Goal: Check status: Check status

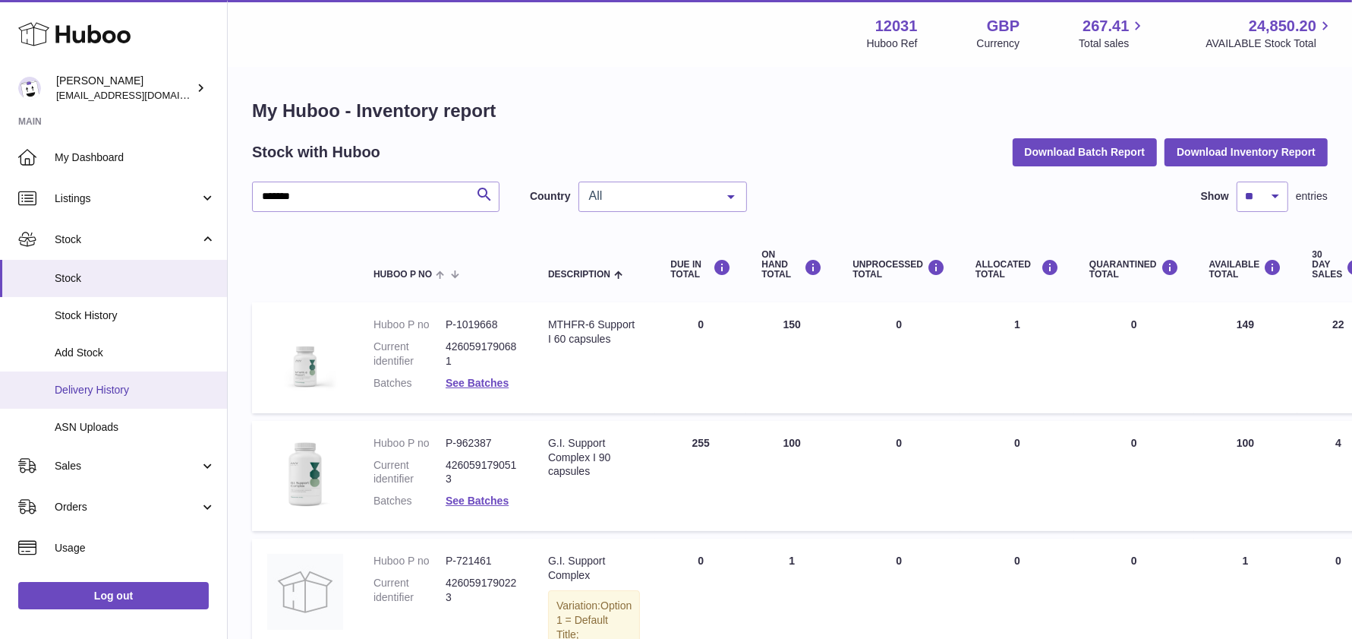
click at [110, 394] on span "Delivery History" at bounding box center [135, 390] width 161 height 14
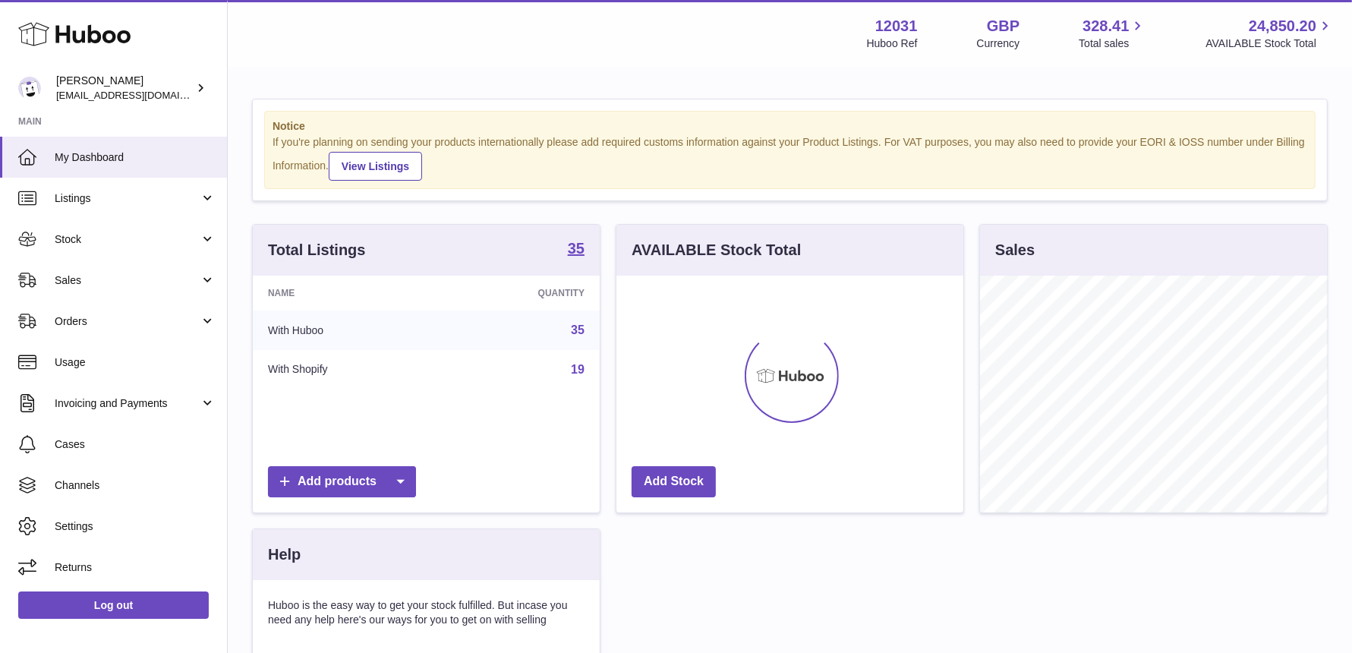
scroll to position [236, 347]
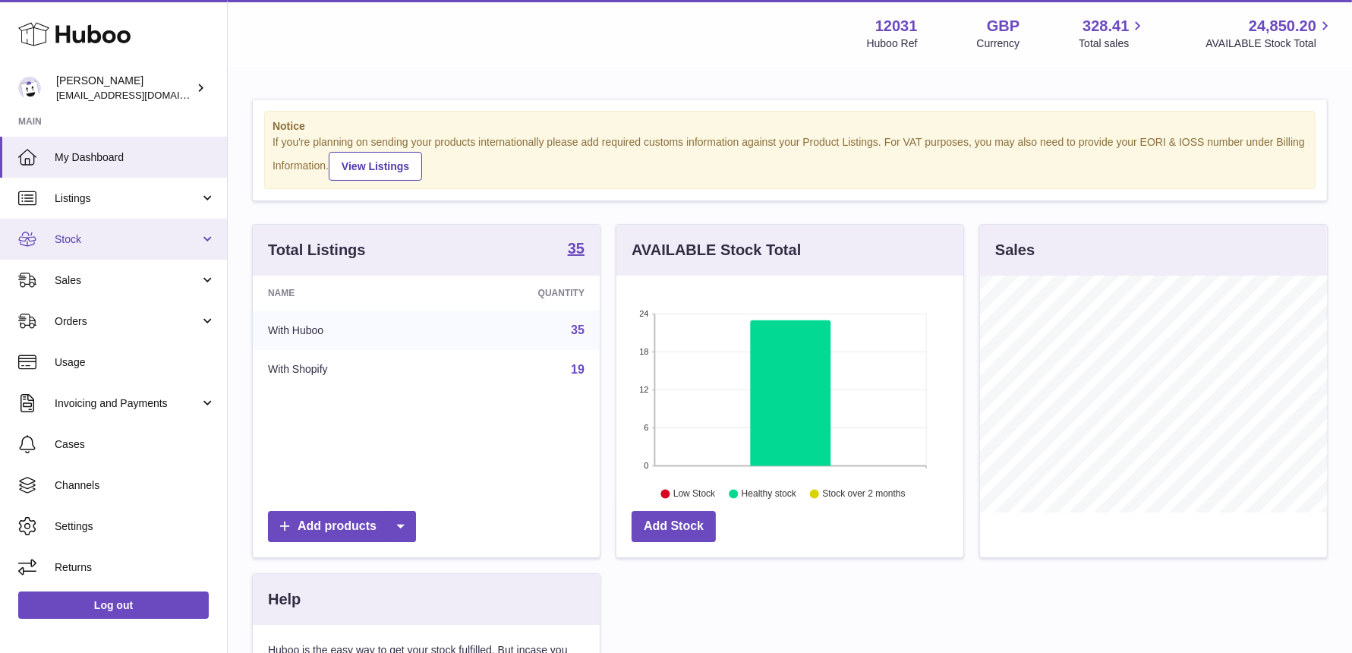
click at [118, 244] on span "Stock" at bounding box center [127, 239] width 145 height 14
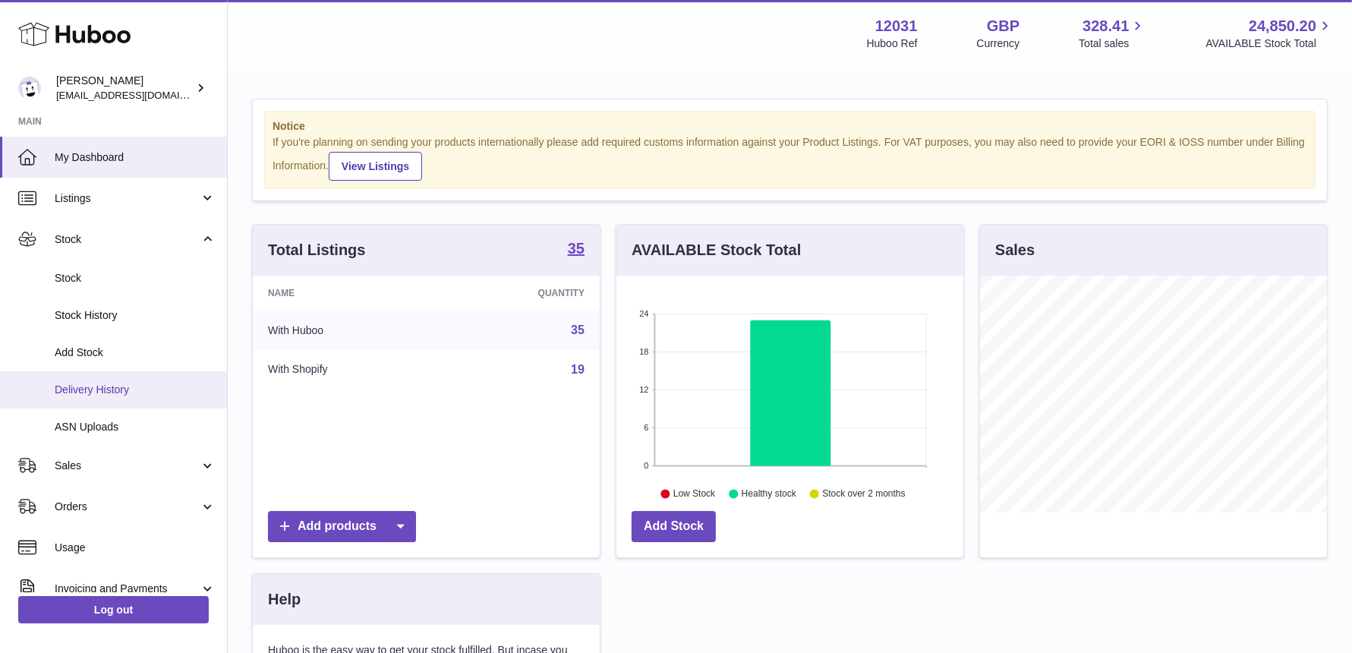
click at [110, 392] on span "Delivery History" at bounding box center [135, 390] width 161 height 14
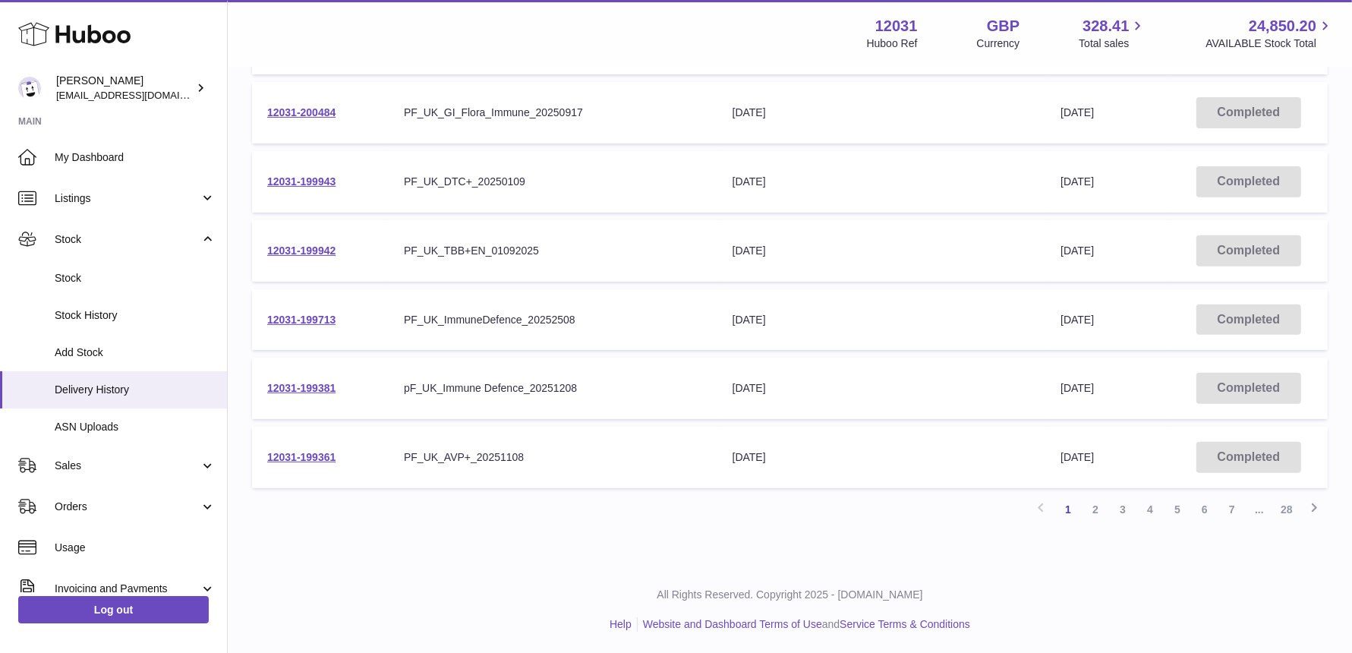
scroll to position [496, 0]
click at [1092, 508] on link "2" at bounding box center [1095, 507] width 27 height 27
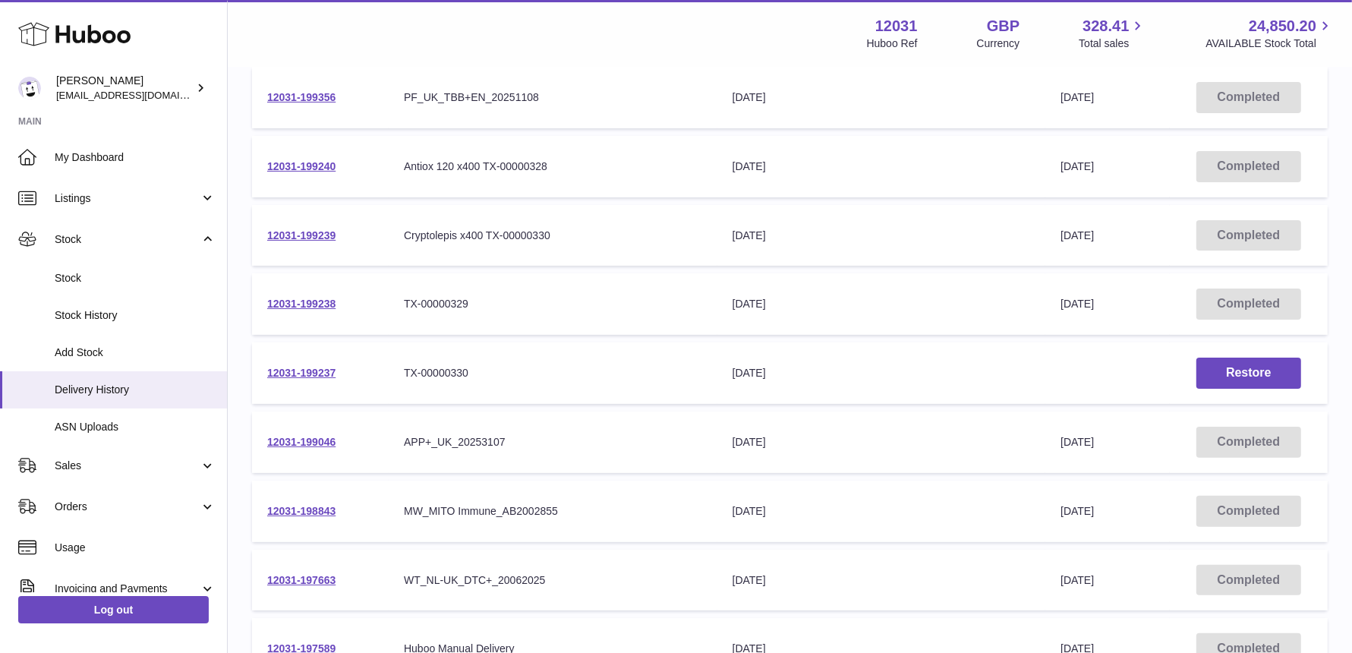
scroll to position [426, 0]
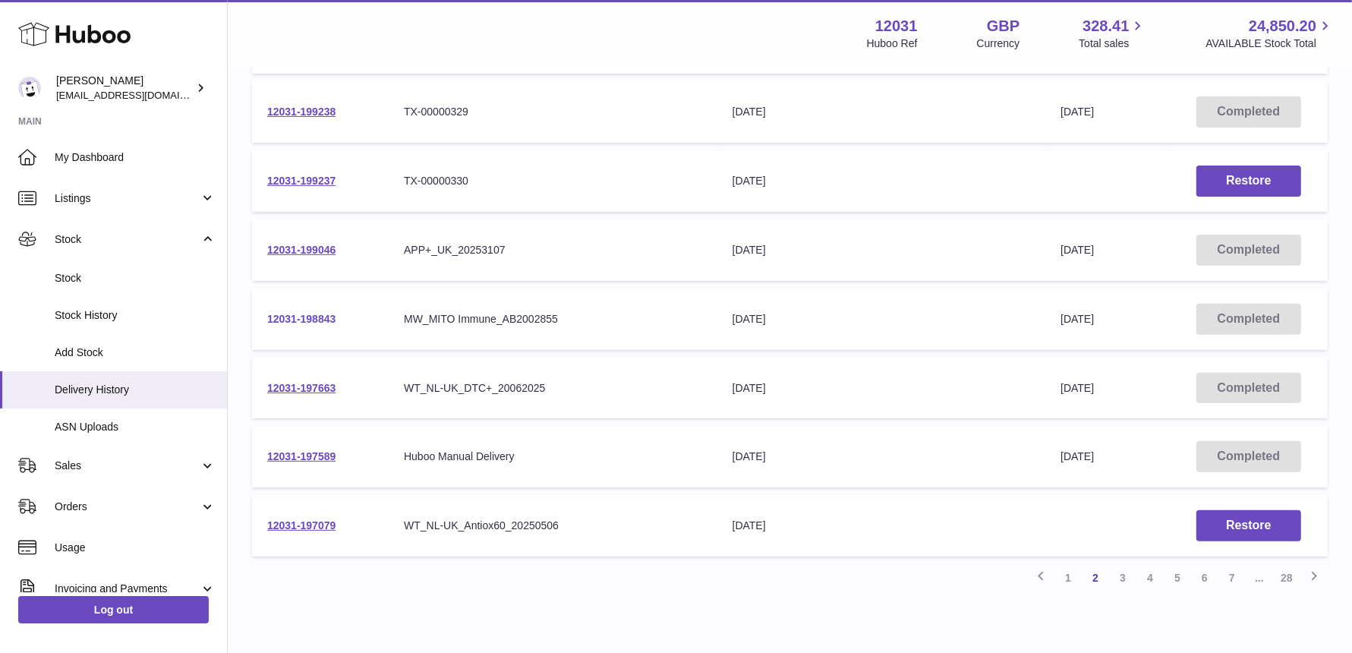
click at [310, 317] on link "12031-198843" at bounding box center [301, 319] width 68 height 12
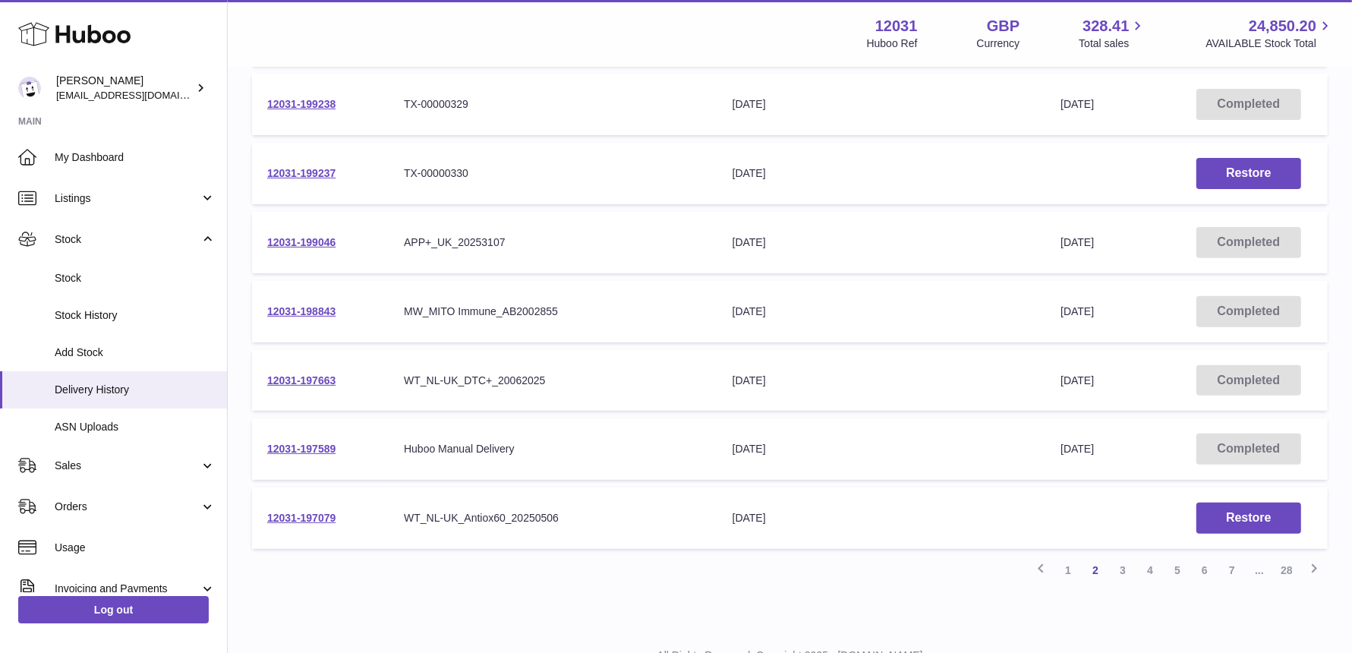
scroll to position [496, 0]
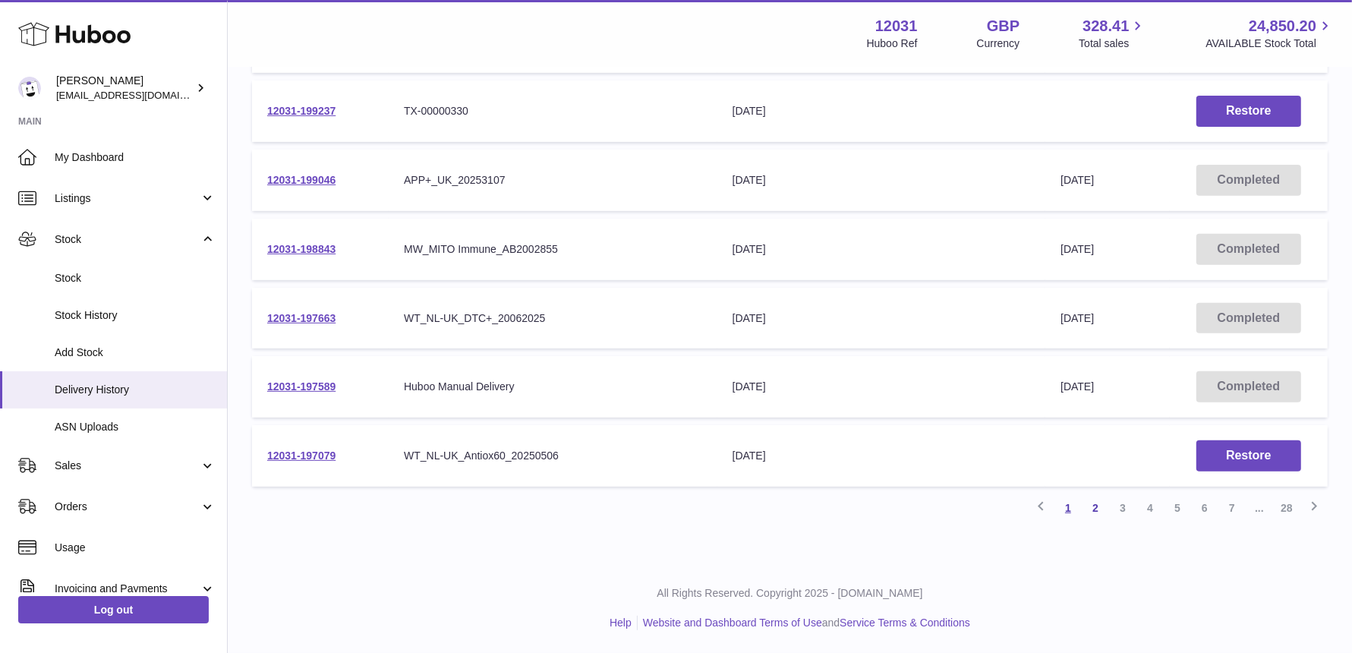
click at [1074, 506] on link "1" at bounding box center [1068, 507] width 27 height 27
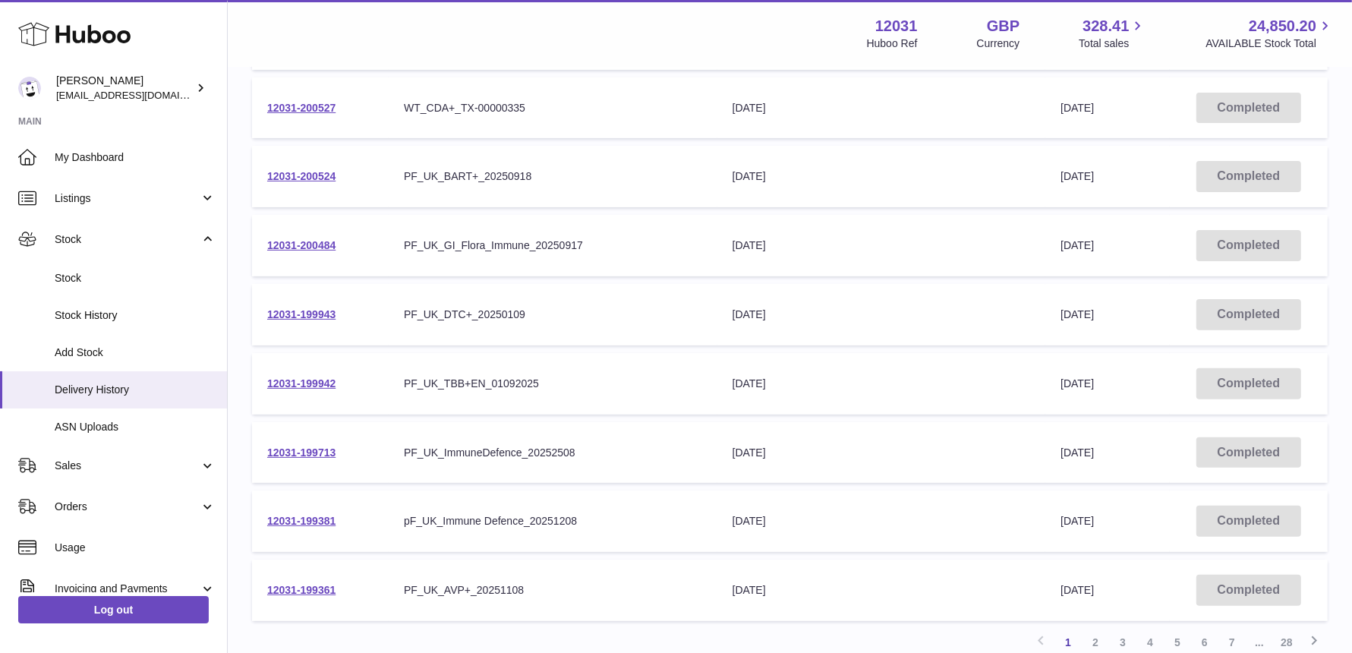
scroll to position [496, 0]
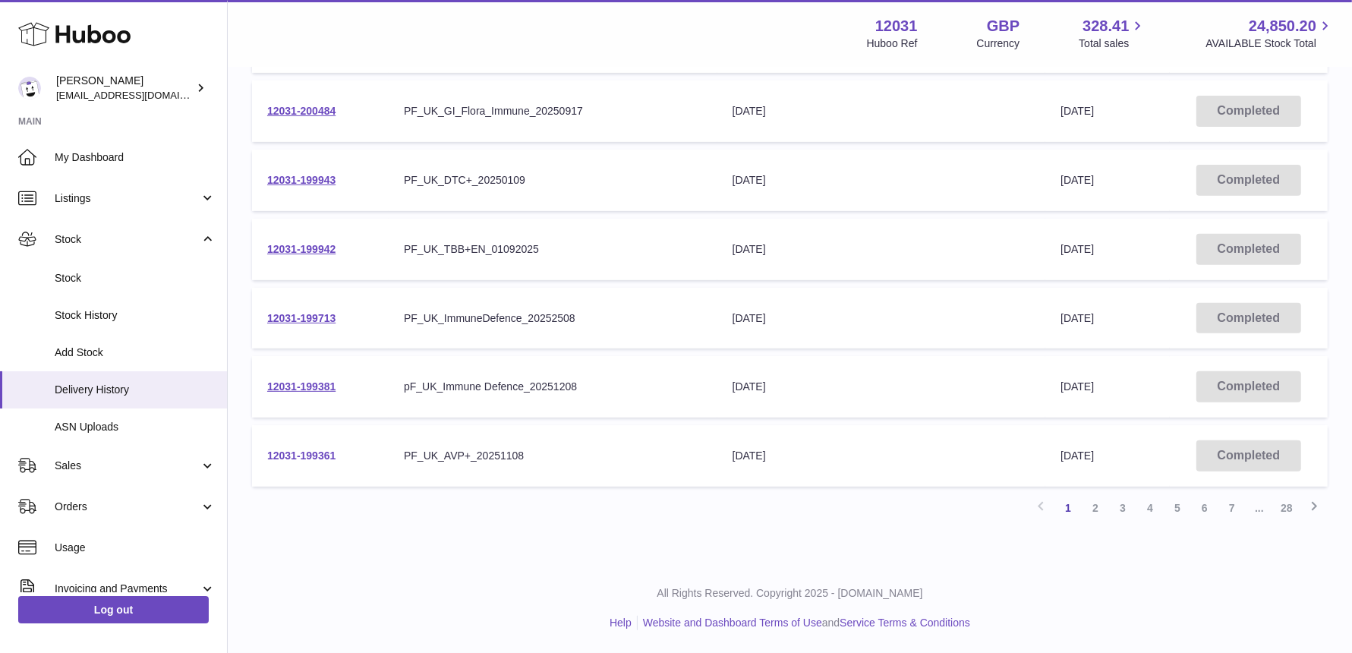
click at [297, 452] on link "12031-199361" at bounding box center [301, 455] width 68 height 12
click at [317, 454] on link "12031-199361" at bounding box center [301, 455] width 68 height 12
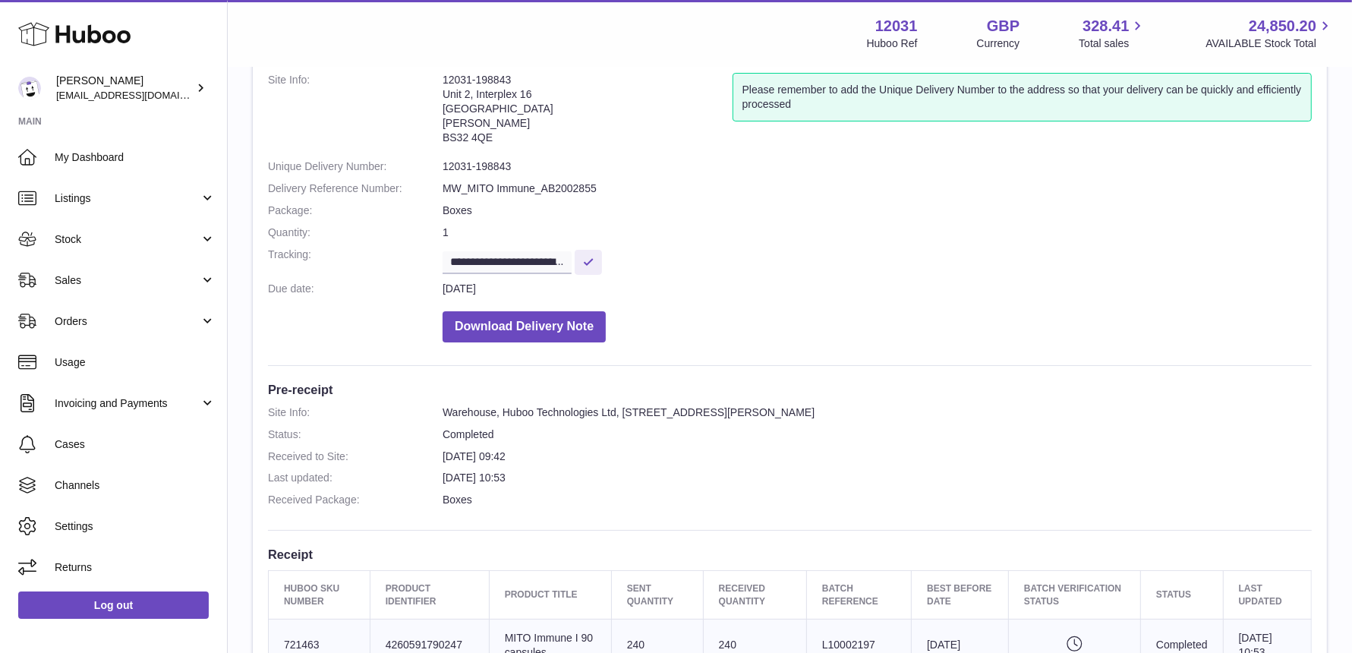
scroll to position [285, 0]
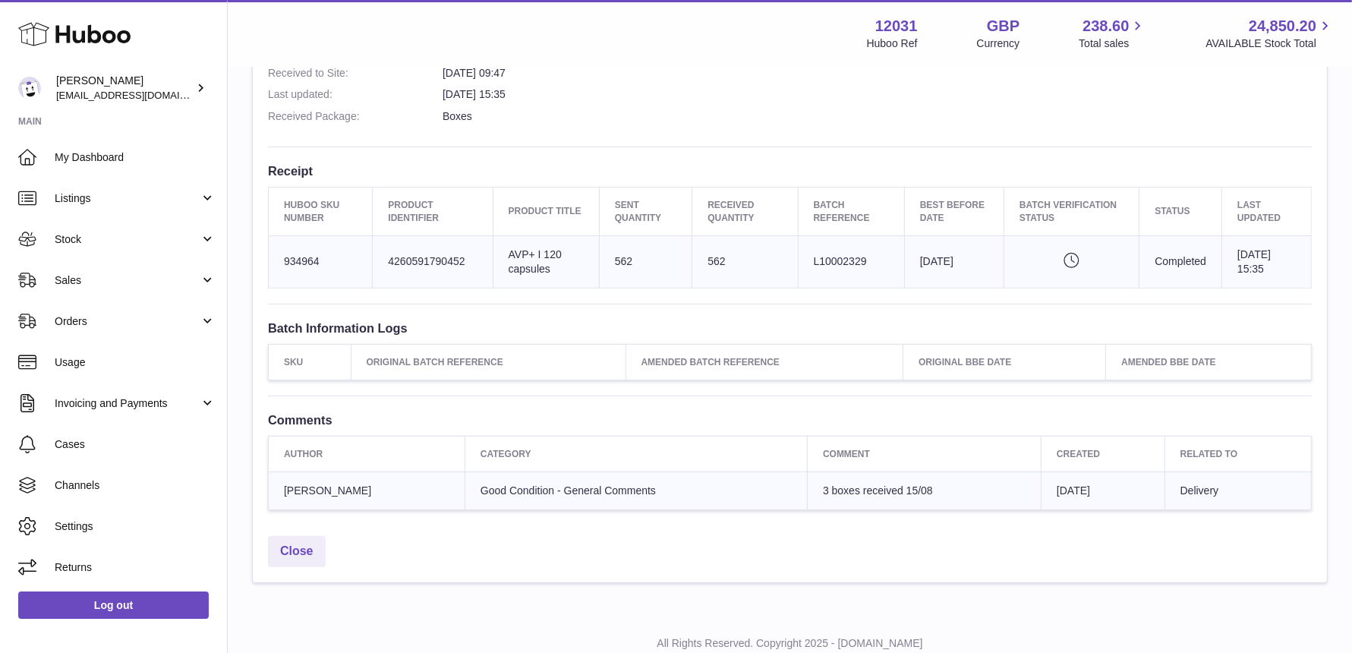
scroll to position [524, 0]
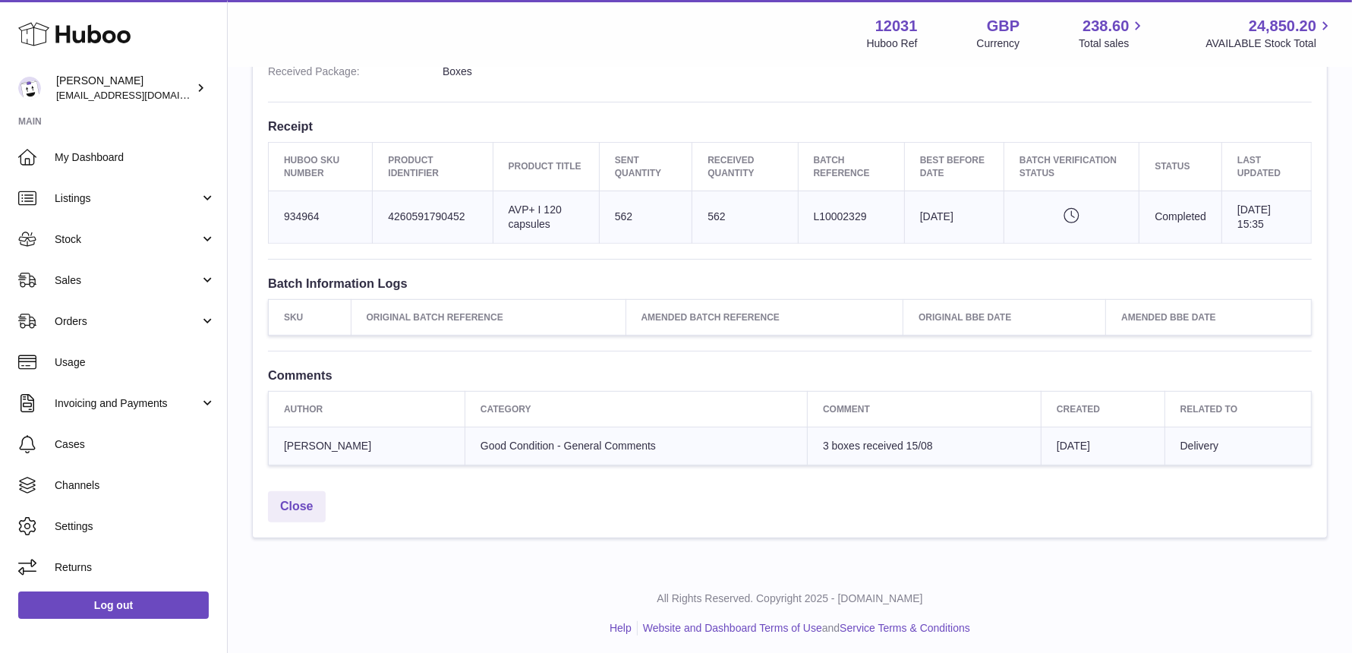
drag, startPoint x: 804, startPoint y: 213, endPoint x: 863, endPoint y: 215, distance: 59.3
click at [863, 215] on td "Batch Reference L10002329" at bounding box center [851, 217] width 106 height 52
click at [90, 235] on span "Stock" at bounding box center [127, 239] width 145 height 14
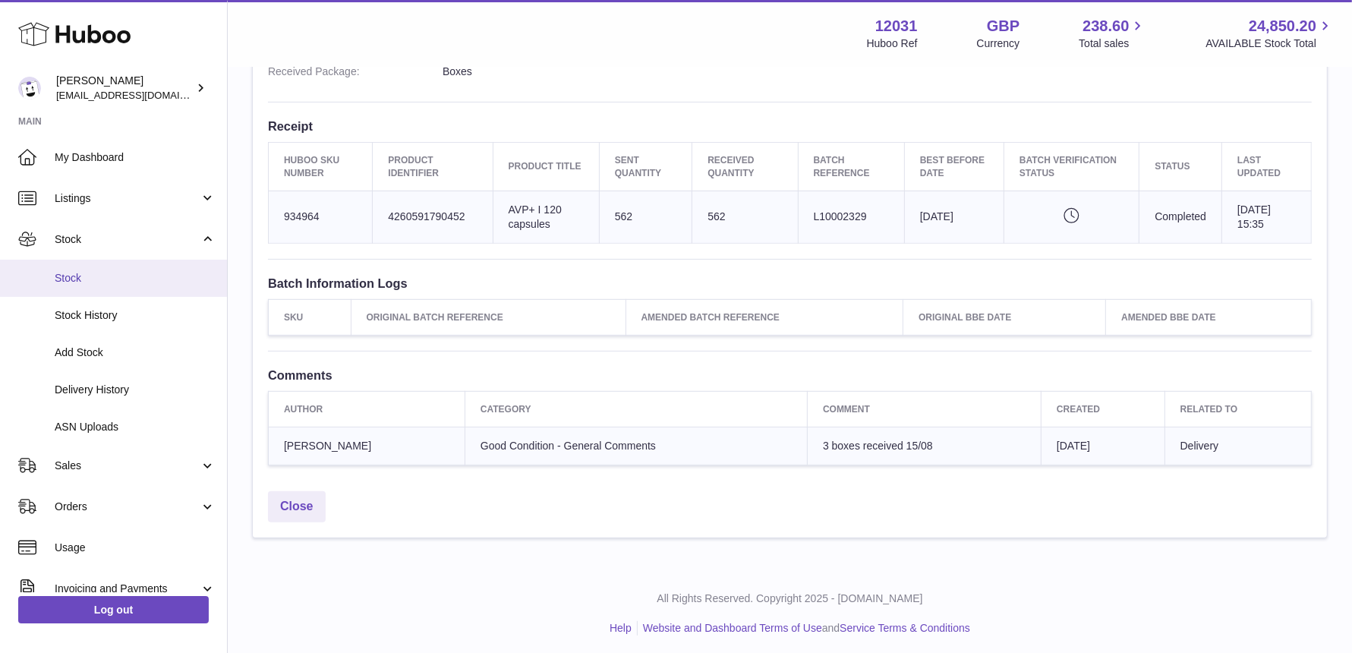
click at [91, 290] on link "Stock" at bounding box center [113, 278] width 227 height 37
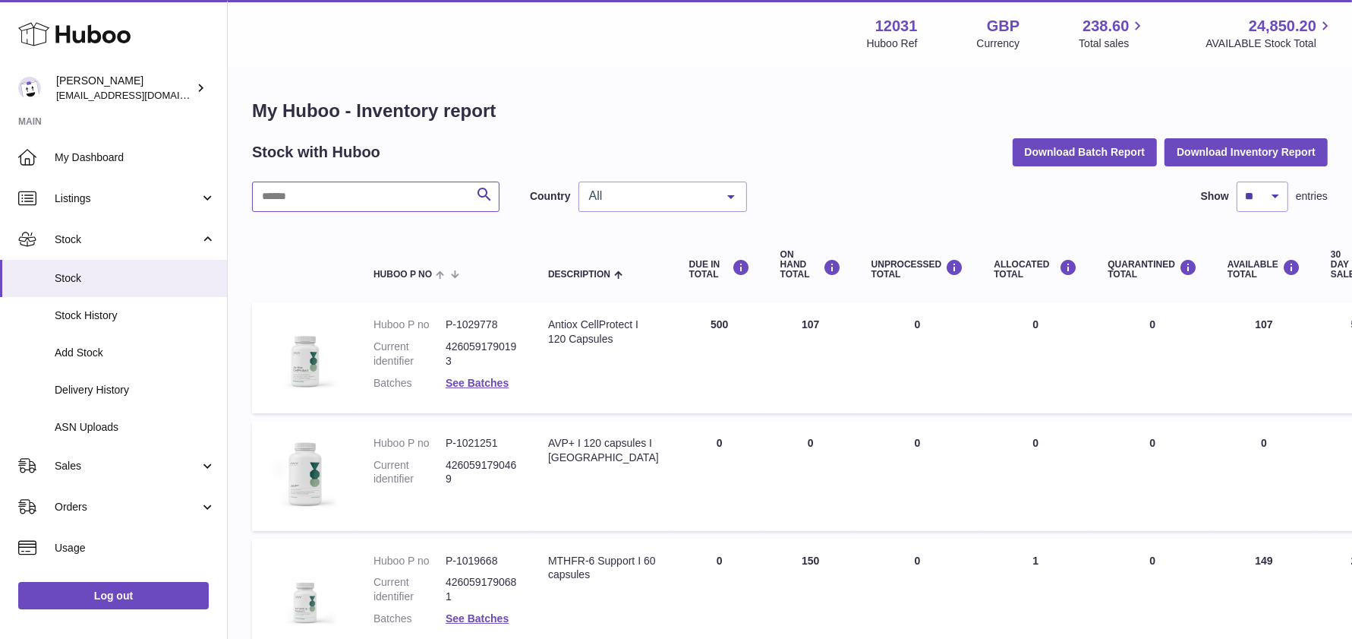
click at [343, 199] on input "text" at bounding box center [376, 196] width 248 height 30
type input "***"
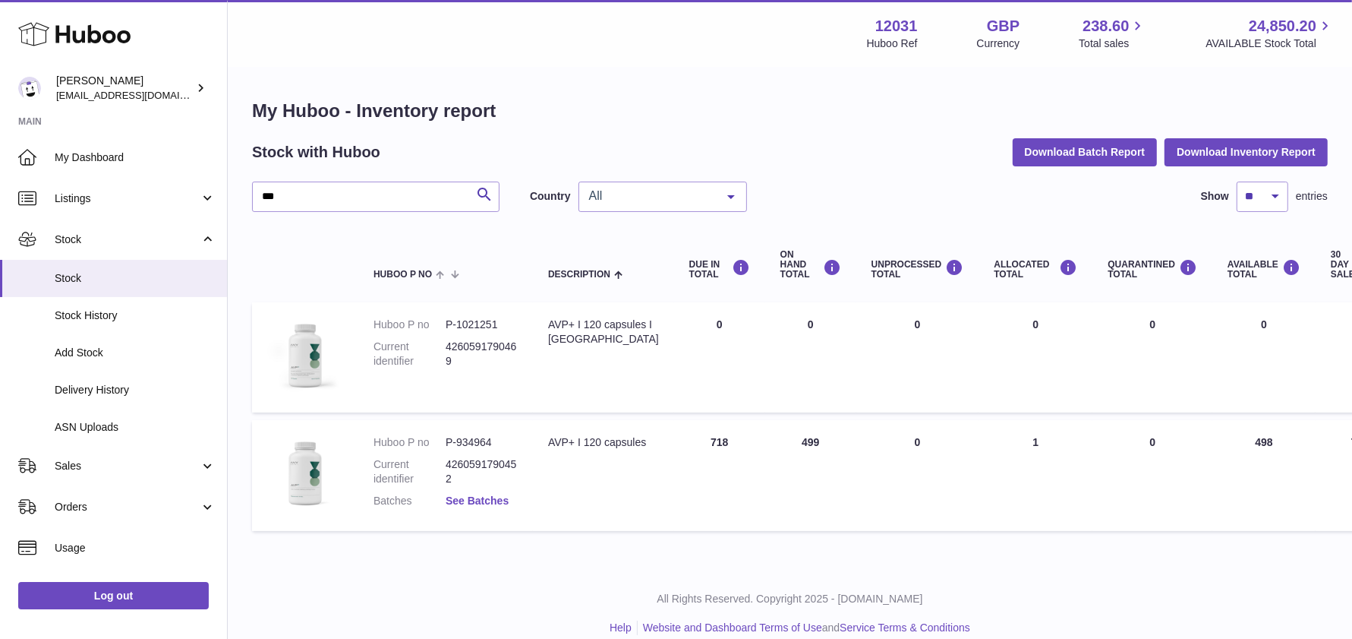
click at [488, 494] on link "See Batches" at bounding box center [477, 500] width 63 height 12
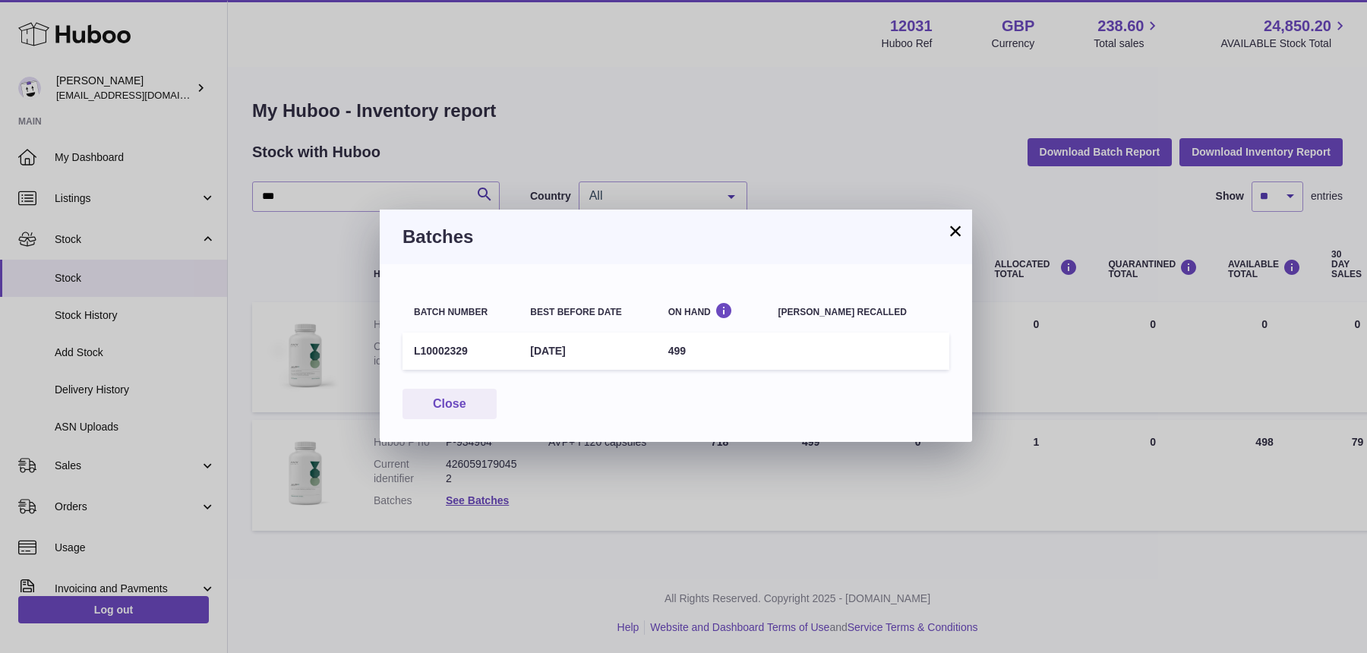
click at [957, 235] on button "×" at bounding box center [955, 231] width 18 height 18
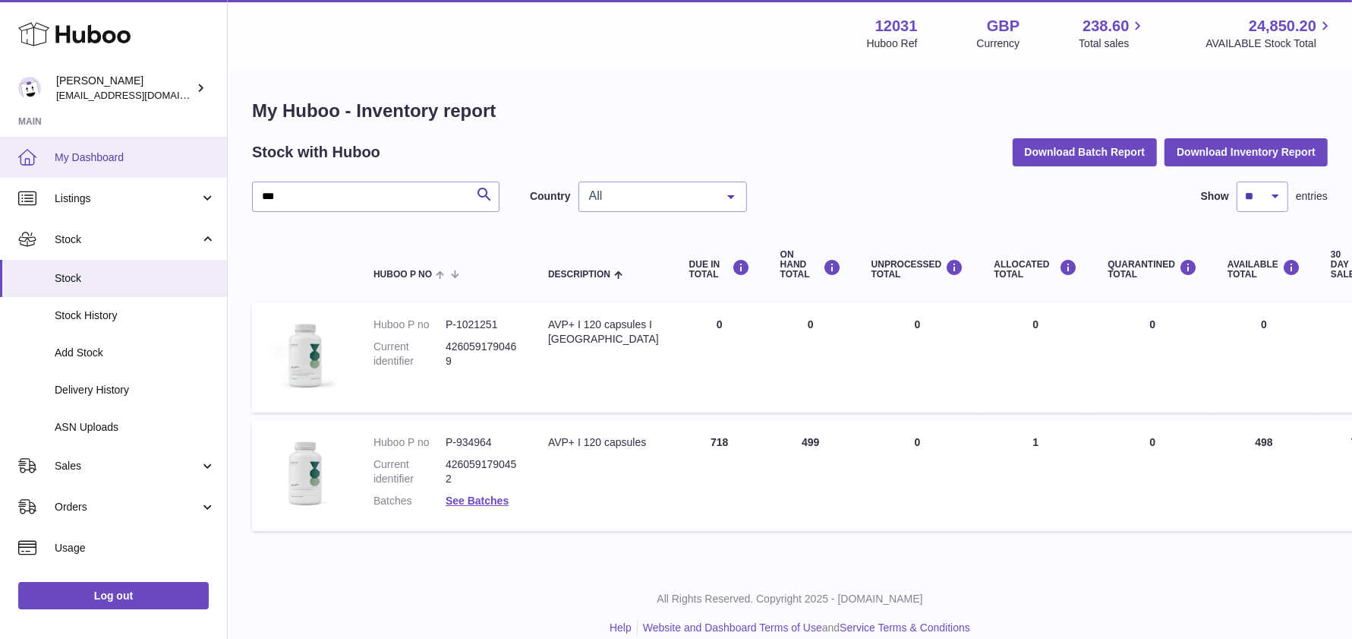
click at [84, 147] on link "My Dashboard" at bounding box center [113, 157] width 227 height 41
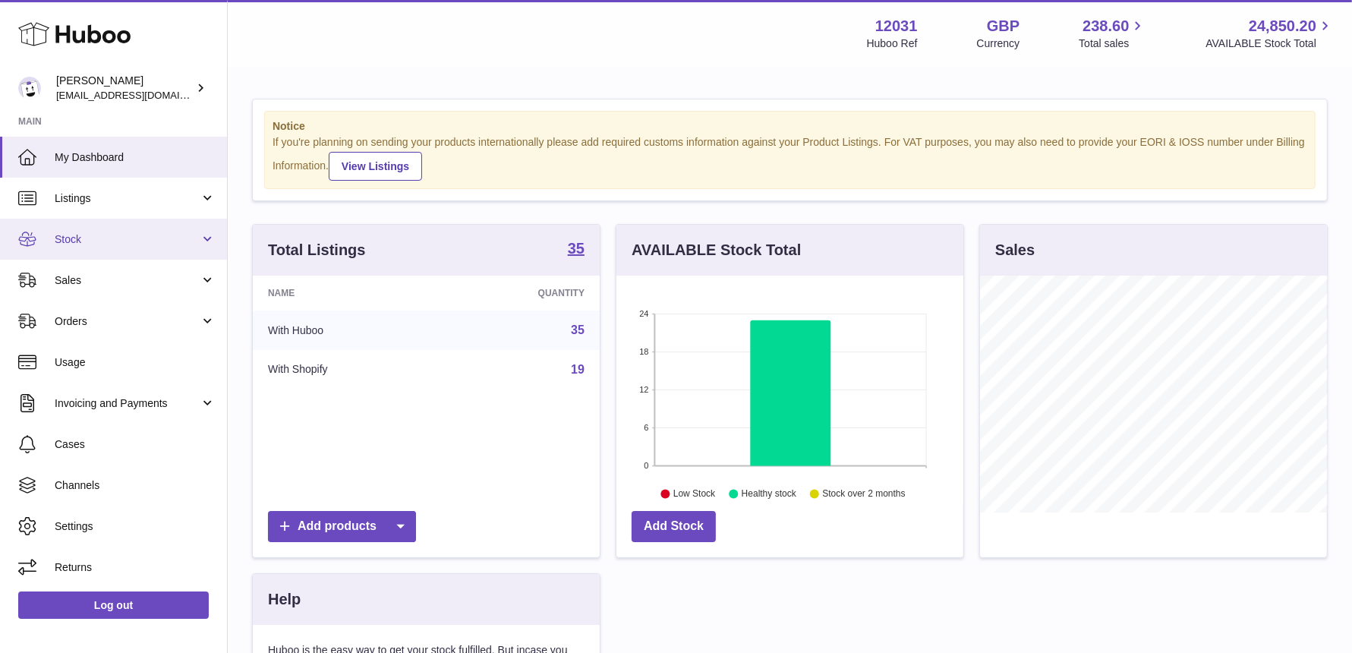
click at [105, 238] on span "Stock" at bounding box center [127, 239] width 145 height 14
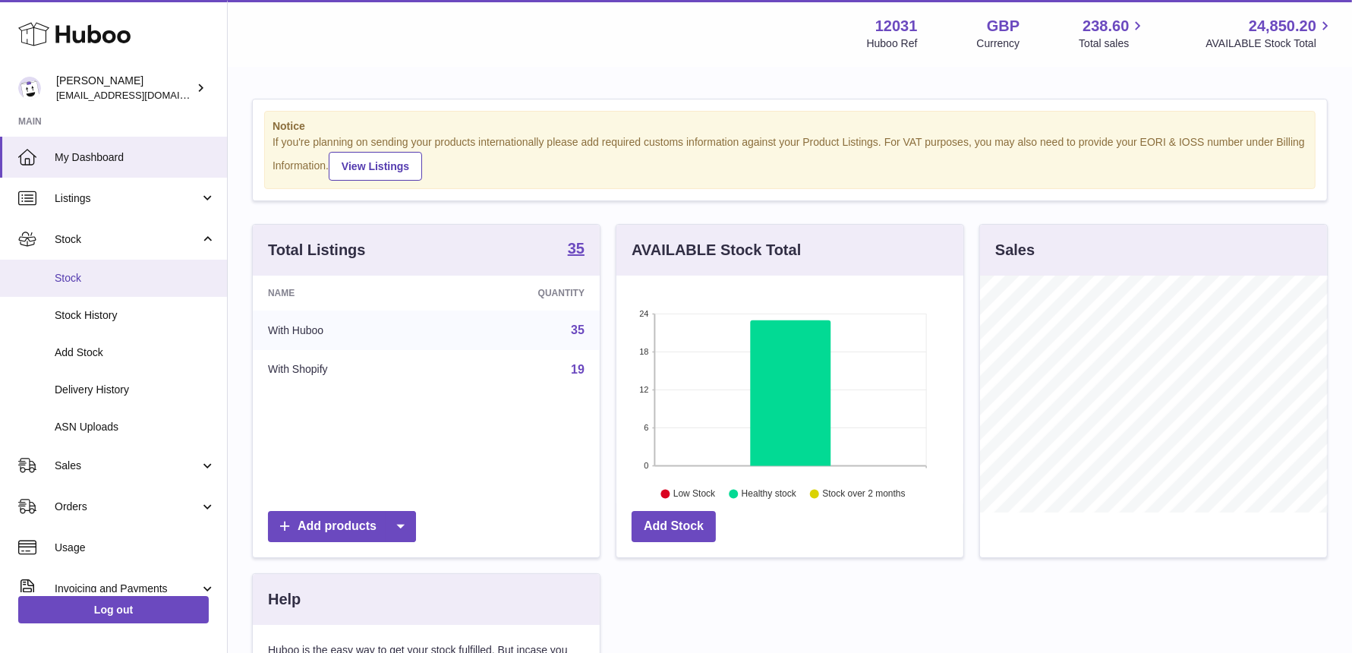
click at [99, 268] on link "Stock" at bounding box center [113, 278] width 227 height 37
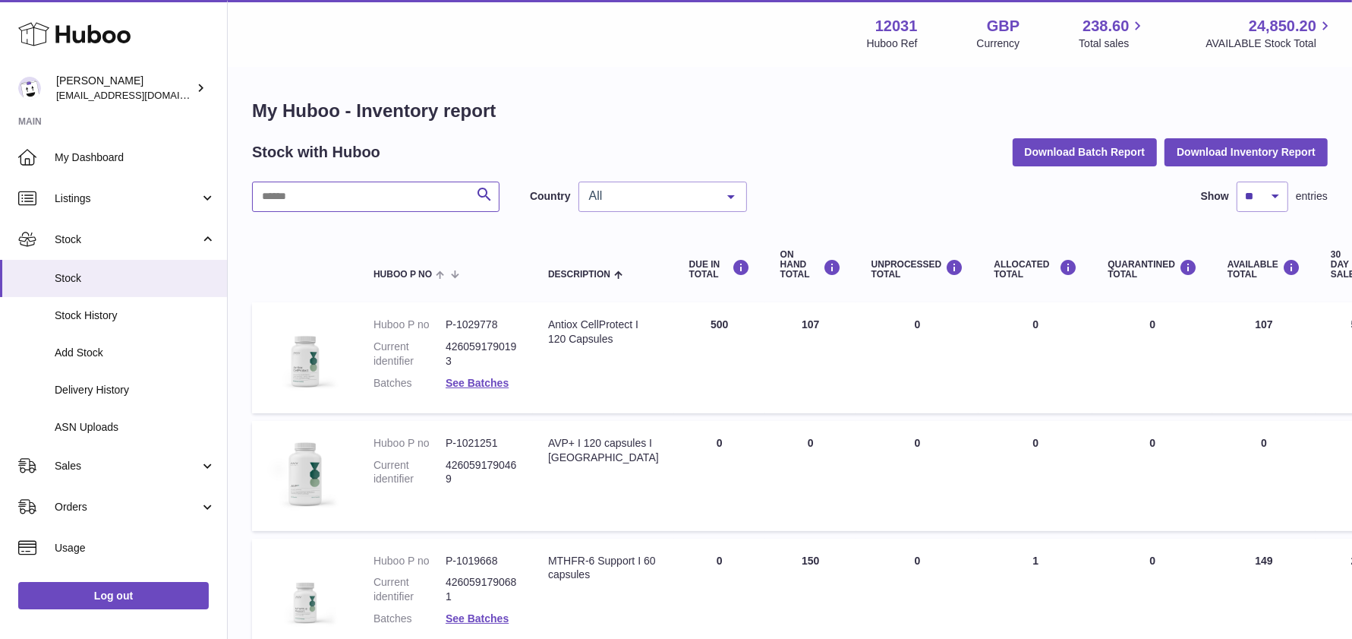
click at [342, 200] on input "text" at bounding box center [376, 196] width 248 height 30
type input "***"
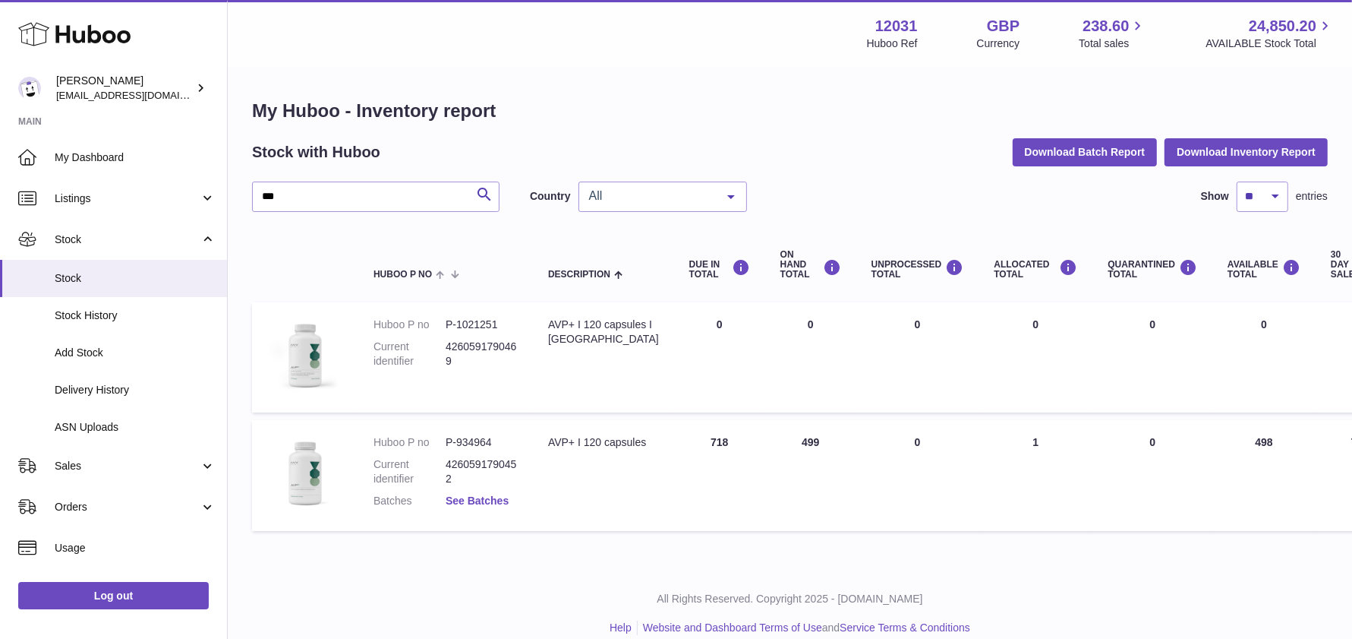
click at [453, 503] on link "See Batches" at bounding box center [477, 500] width 63 height 12
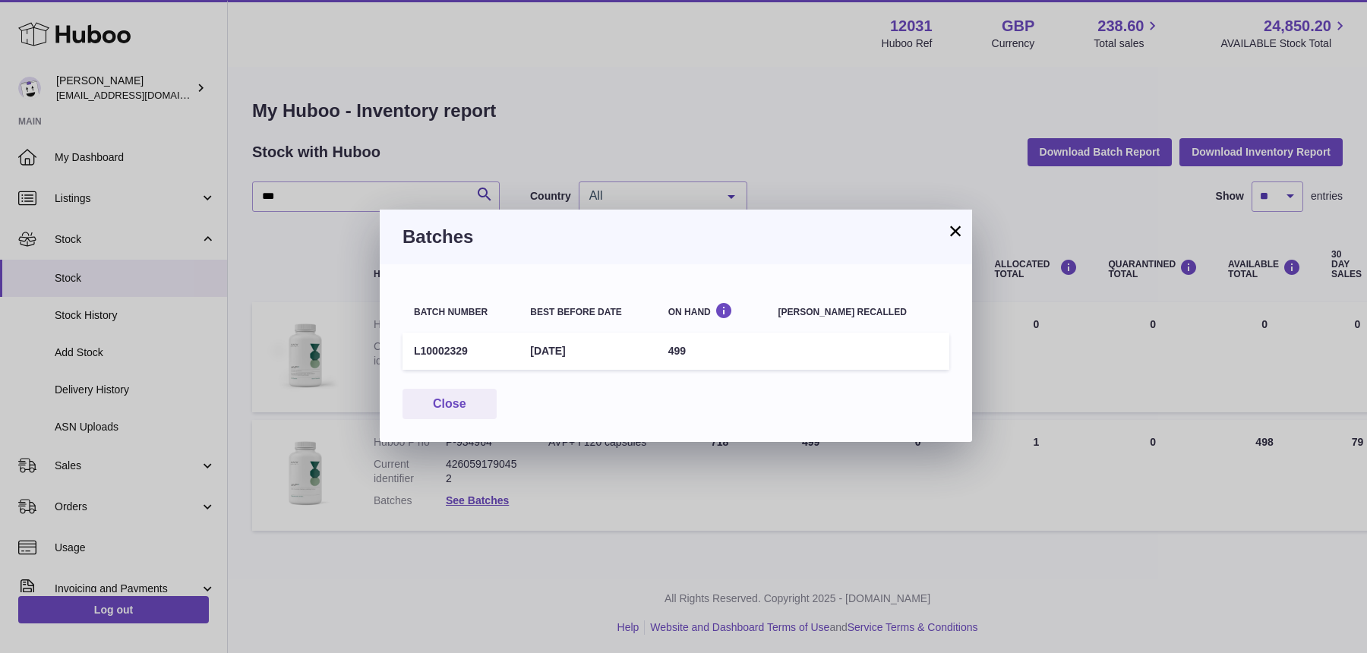
click at [950, 228] on button "×" at bounding box center [955, 231] width 18 height 18
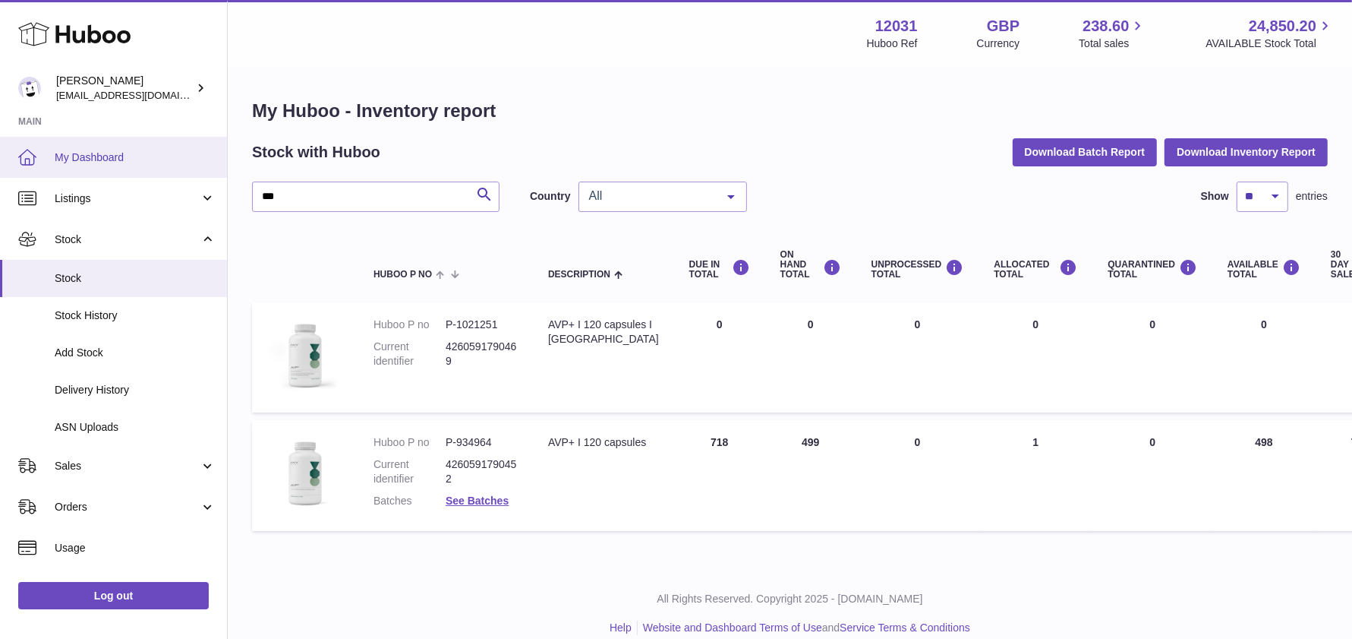
click at [51, 153] on link "My Dashboard" at bounding box center [113, 157] width 227 height 41
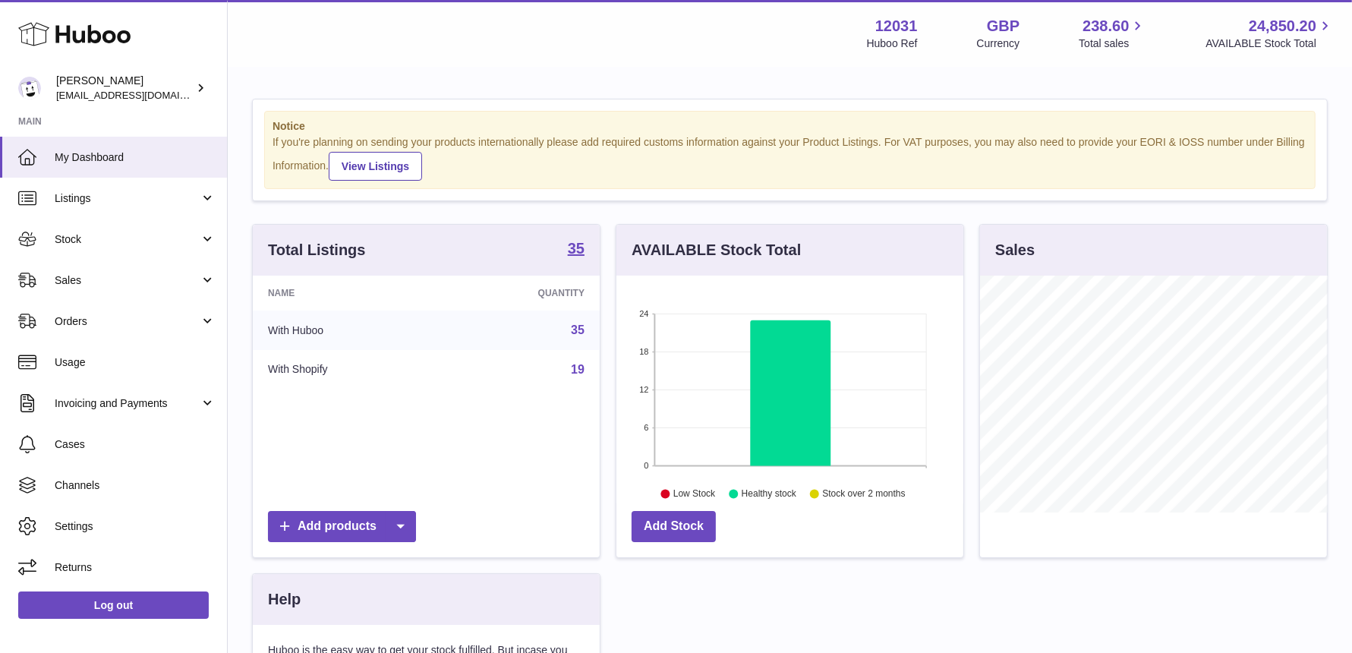
scroll to position [236, 347]
click at [74, 235] on span "Stock" at bounding box center [127, 239] width 145 height 14
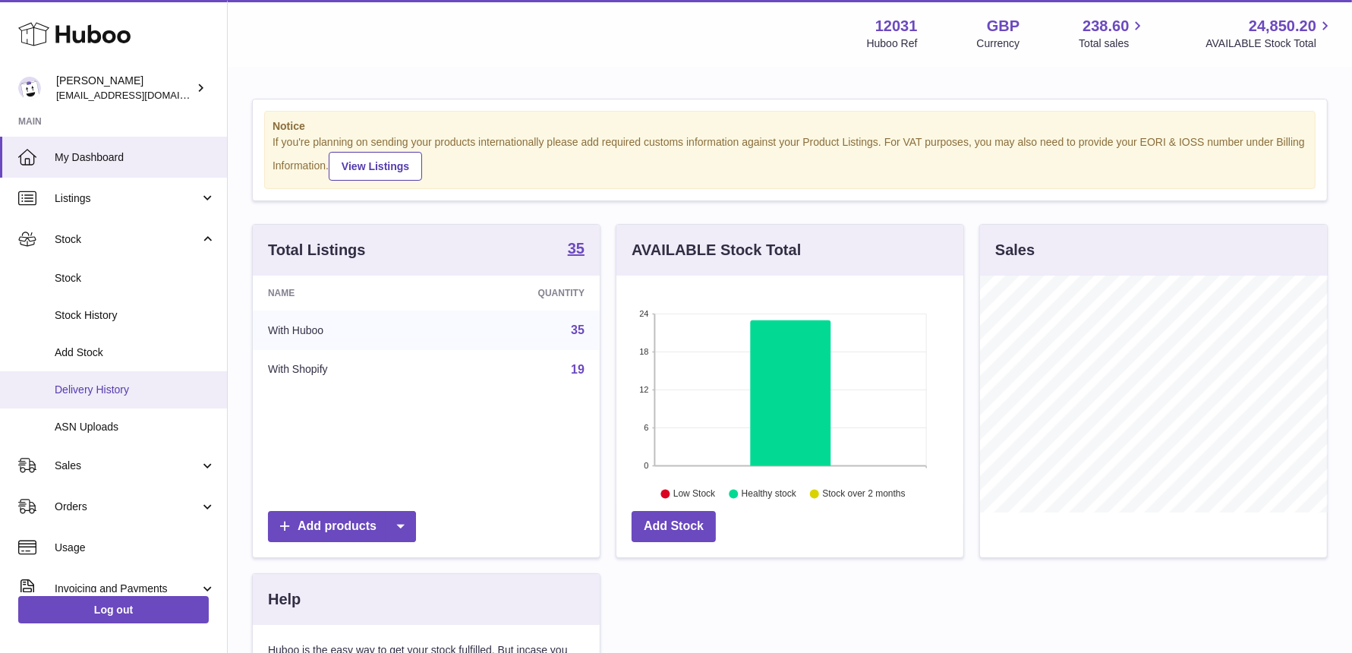
click at [104, 383] on span "Delivery History" at bounding box center [135, 390] width 161 height 14
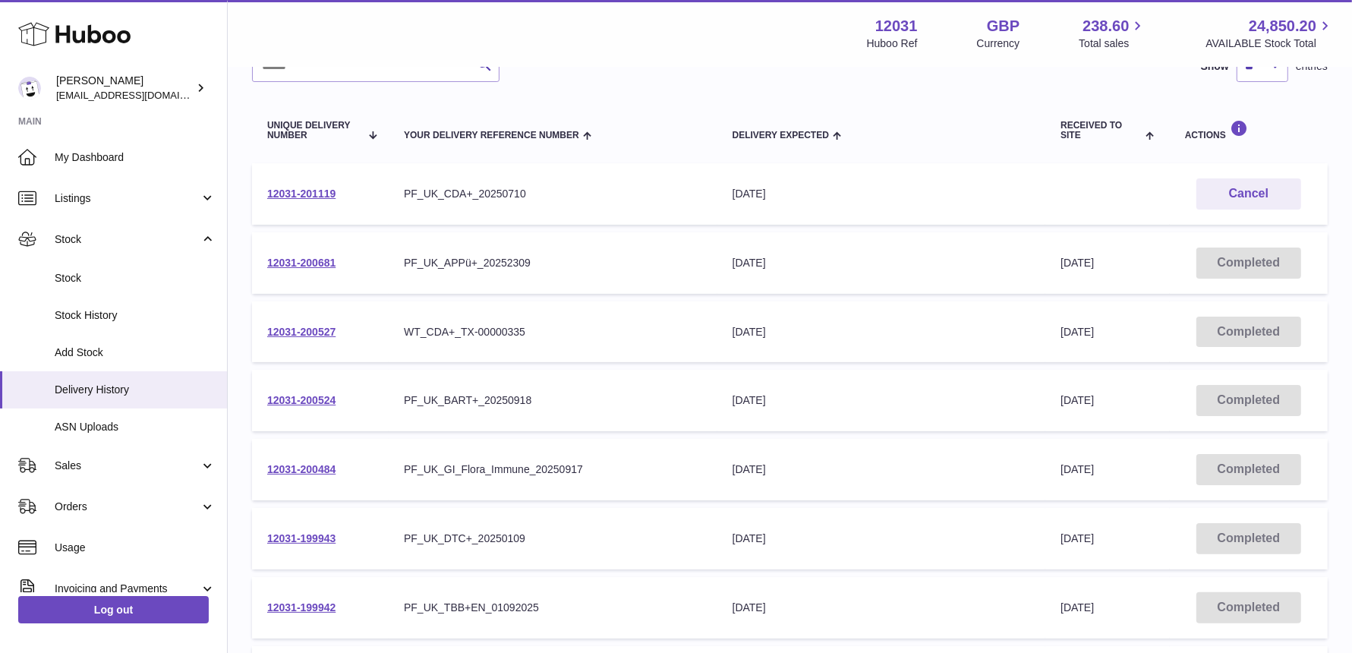
scroll to position [148, 0]
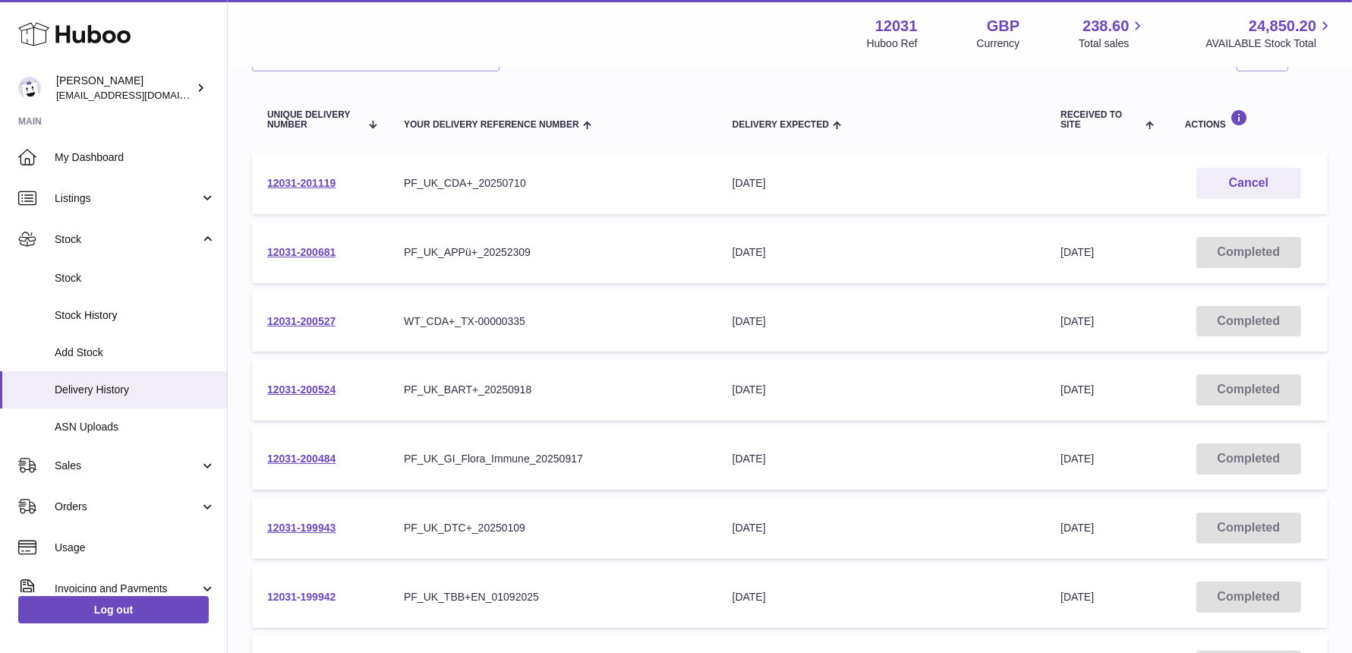
click at [301, 599] on link "12031-199942" at bounding box center [301, 597] width 68 height 12
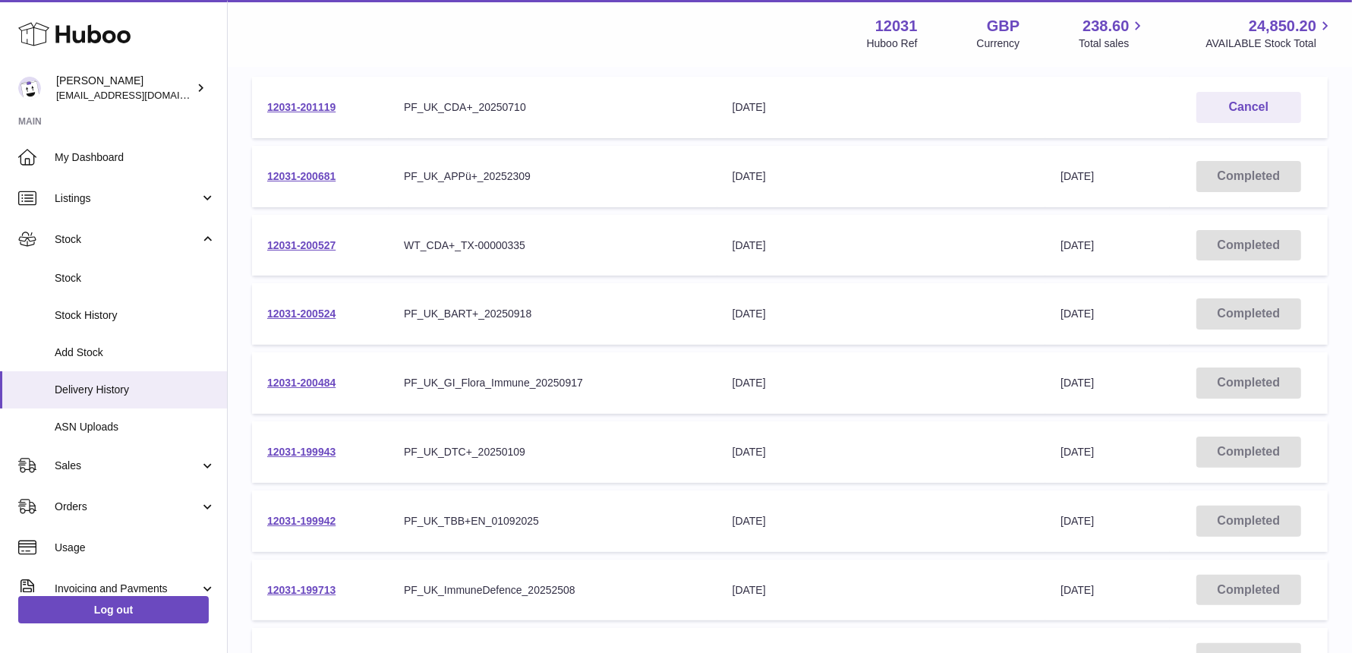
scroll to position [232, 0]
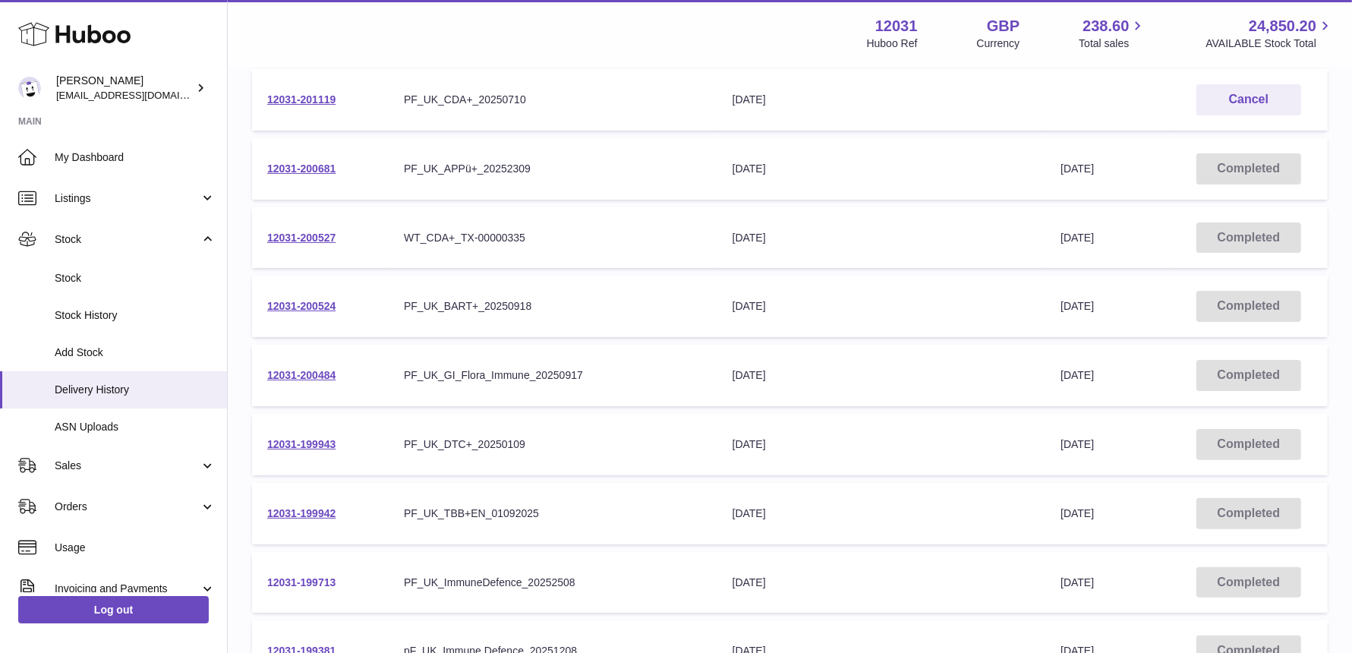
click at [281, 583] on link "12031-199713" at bounding box center [301, 582] width 68 height 12
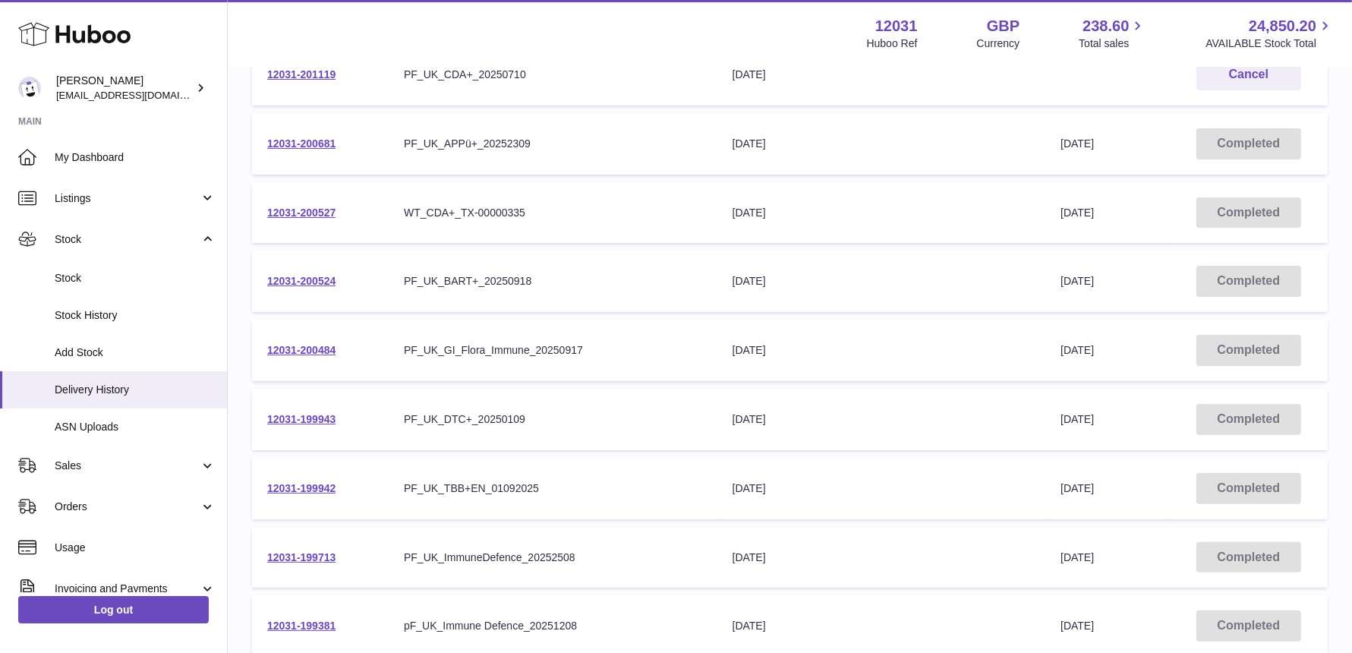
scroll to position [260, 0]
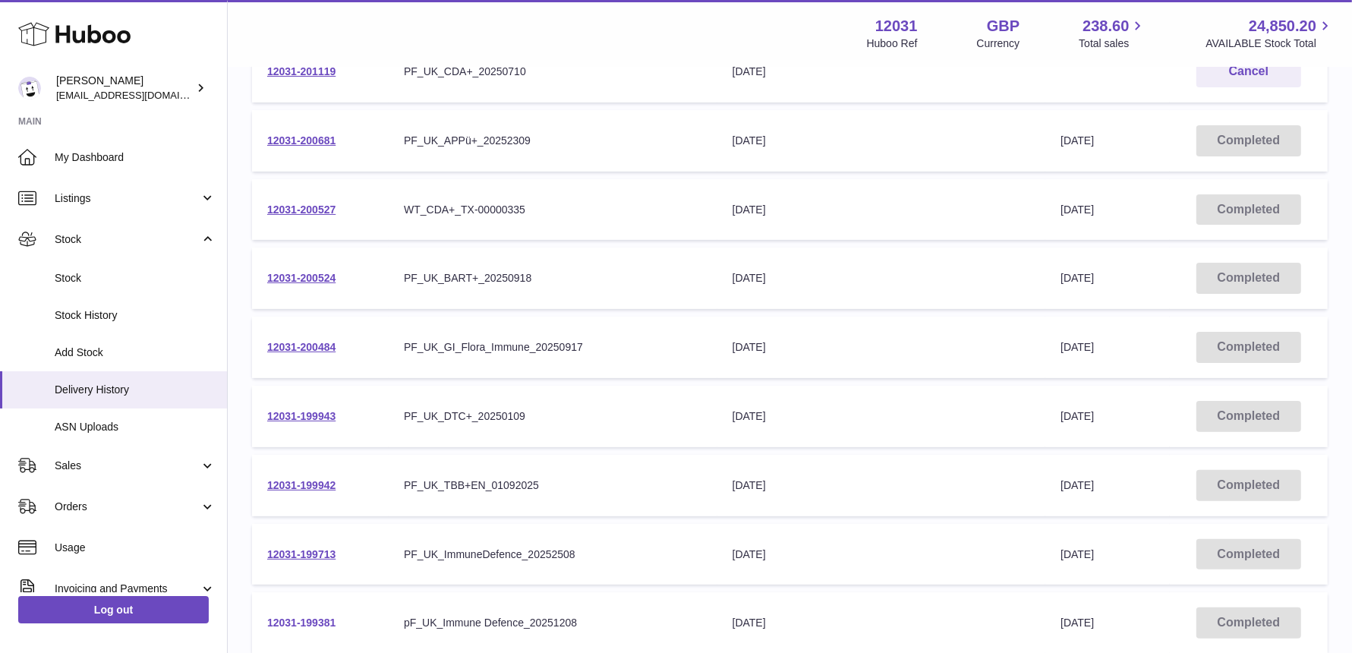
click at [294, 617] on link "12031-199381" at bounding box center [301, 623] width 68 height 12
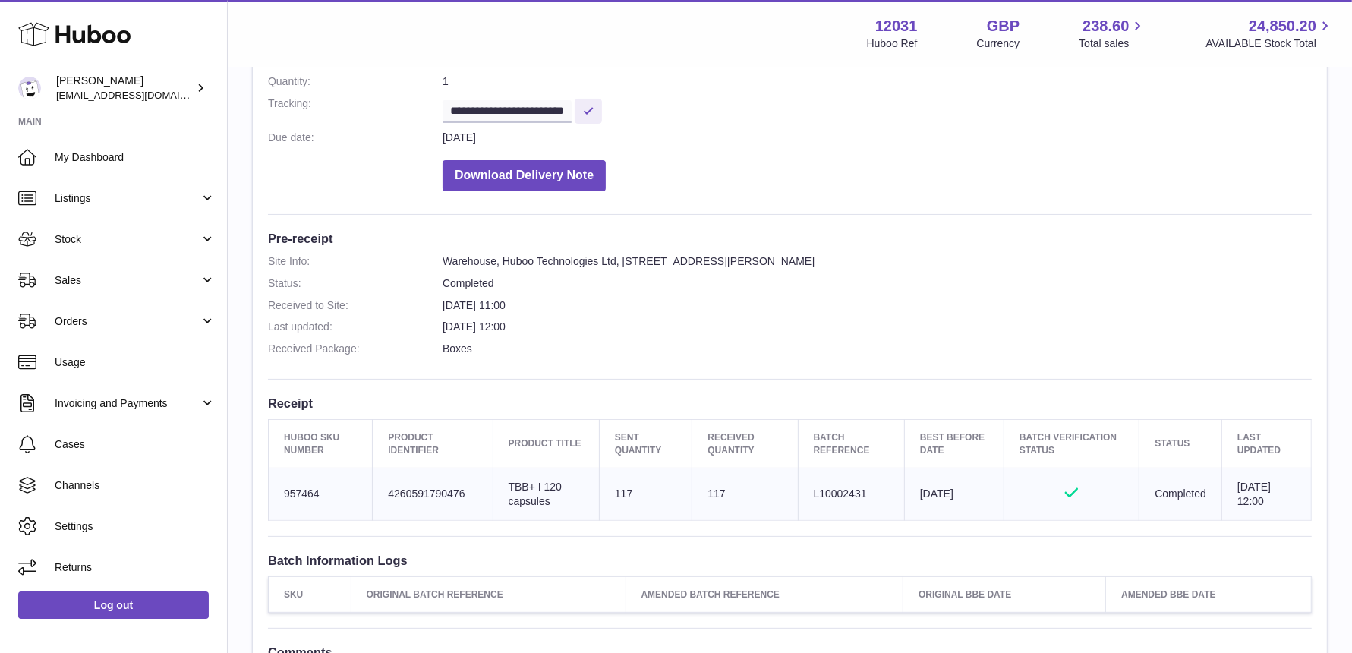
scroll to position [486, 0]
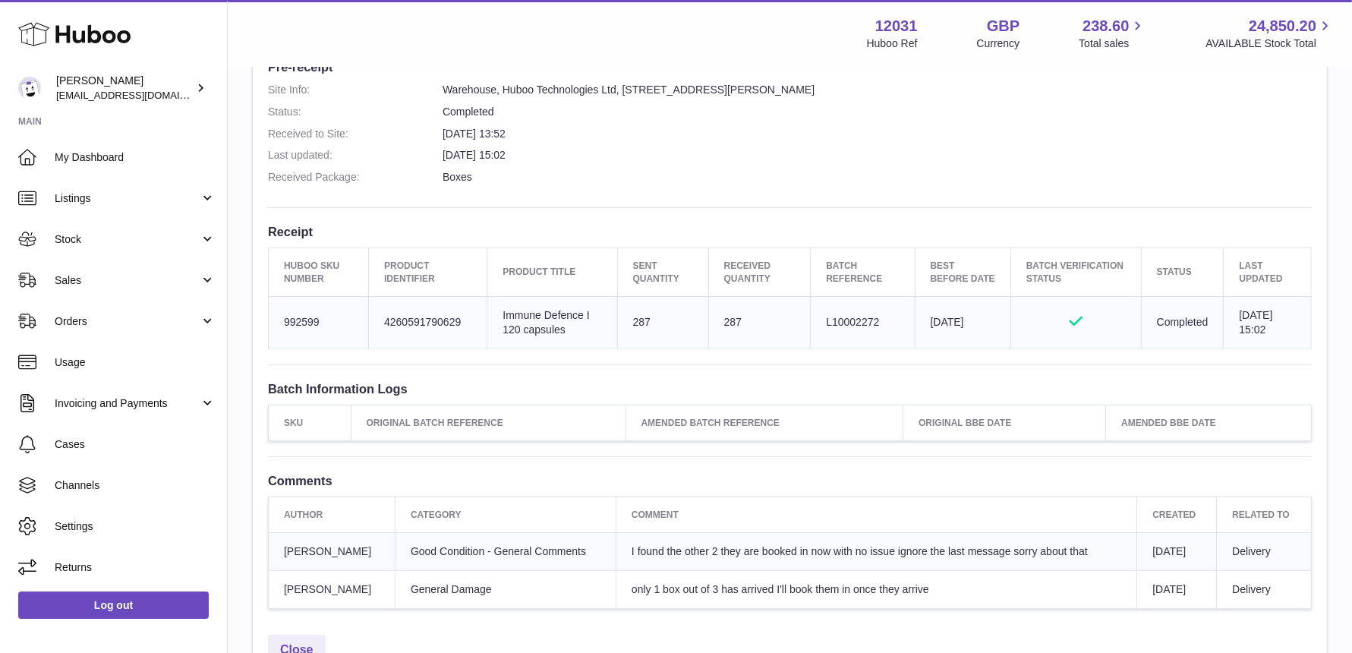
scroll to position [422, 0]
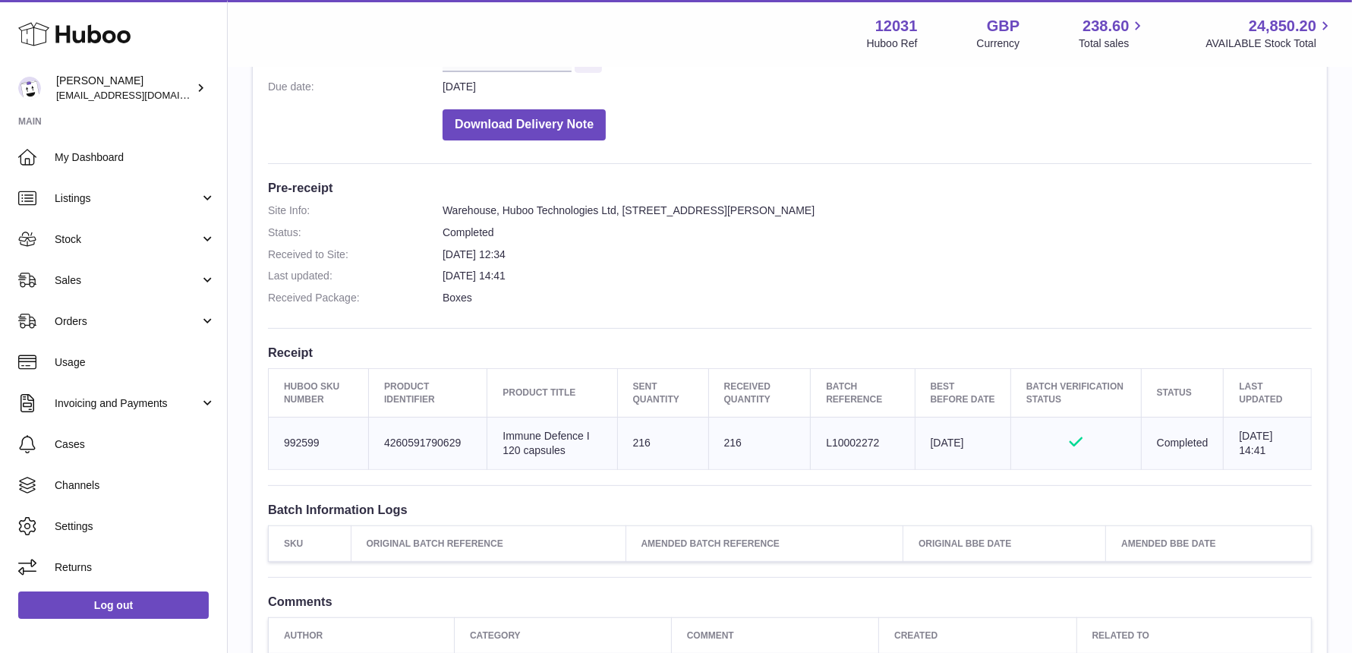
scroll to position [325, 0]
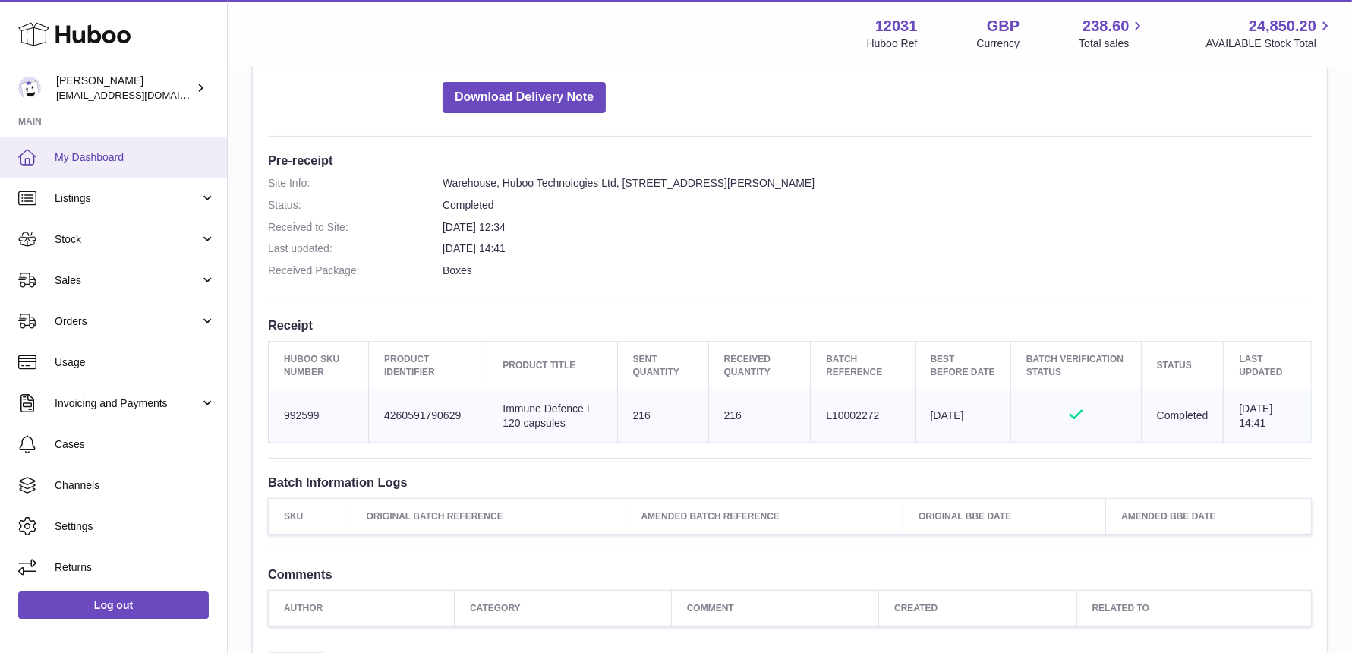
click at [85, 151] on span "My Dashboard" at bounding box center [135, 157] width 161 height 14
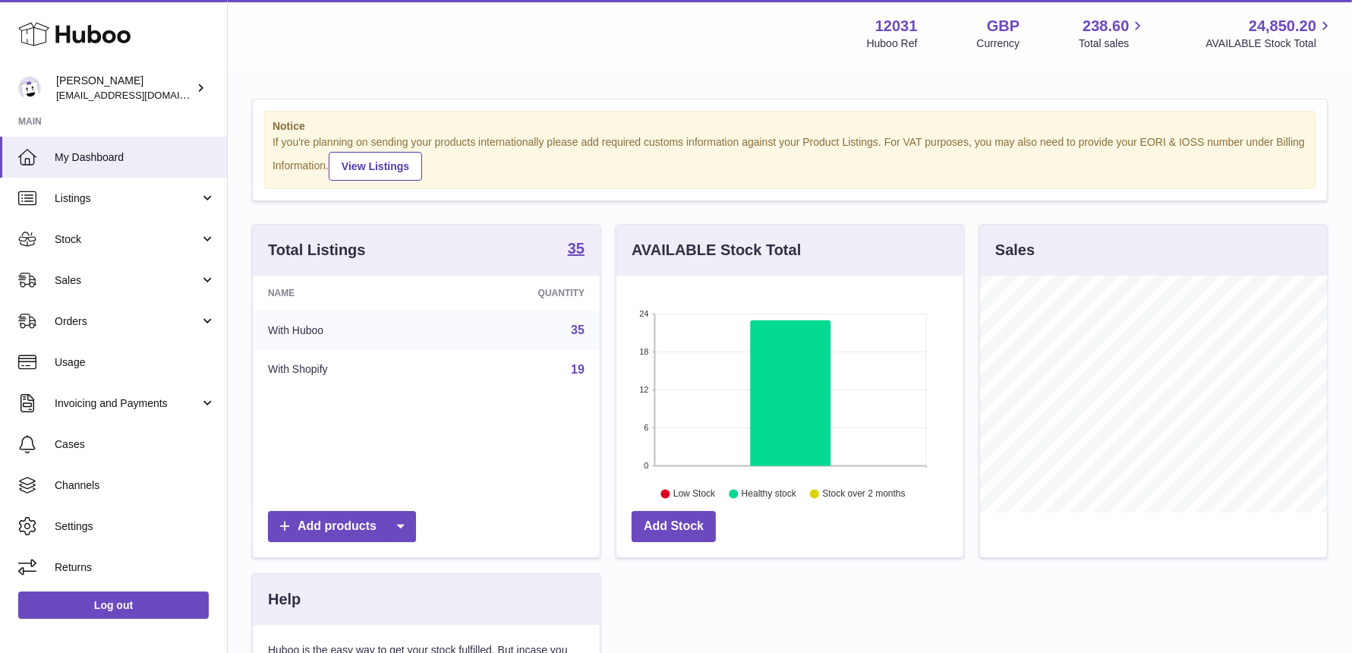
scroll to position [236, 347]
click at [95, 225] on link "Stock" at bounding box center [113, 239] width 227 height 41
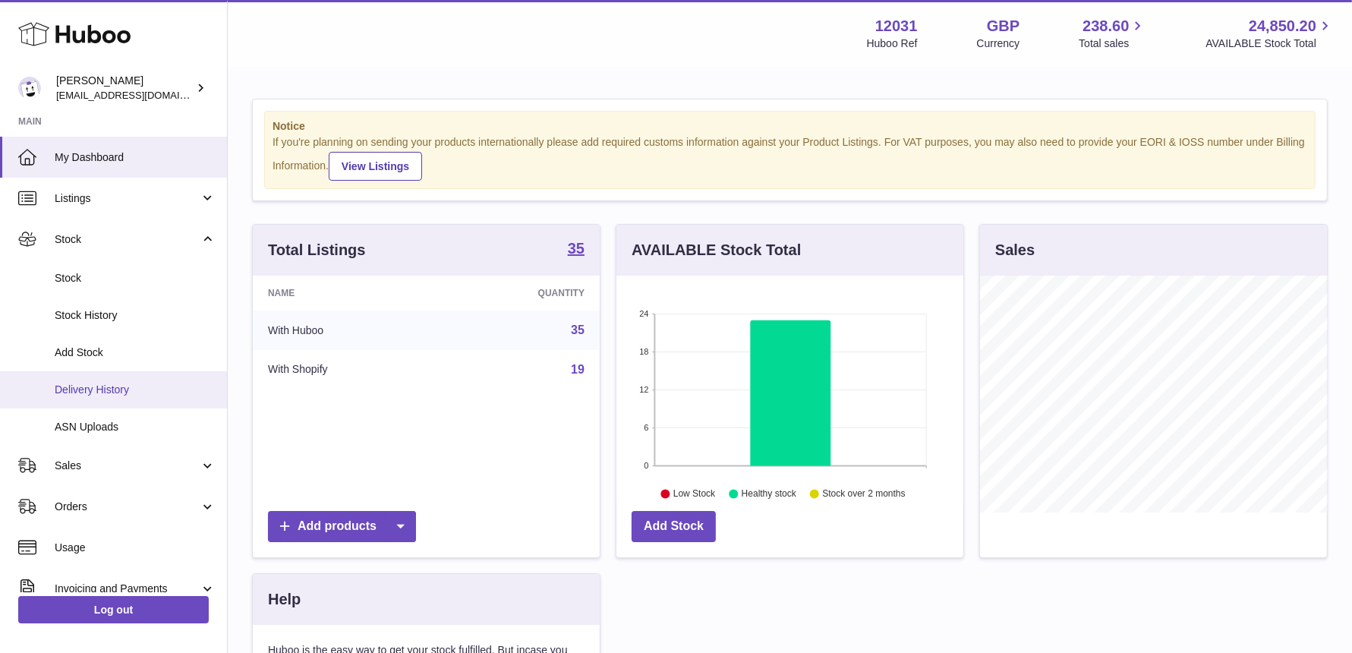
click at [106, 384] on span "Delivery History" at bounding box center [135, 390] width 161 height 14
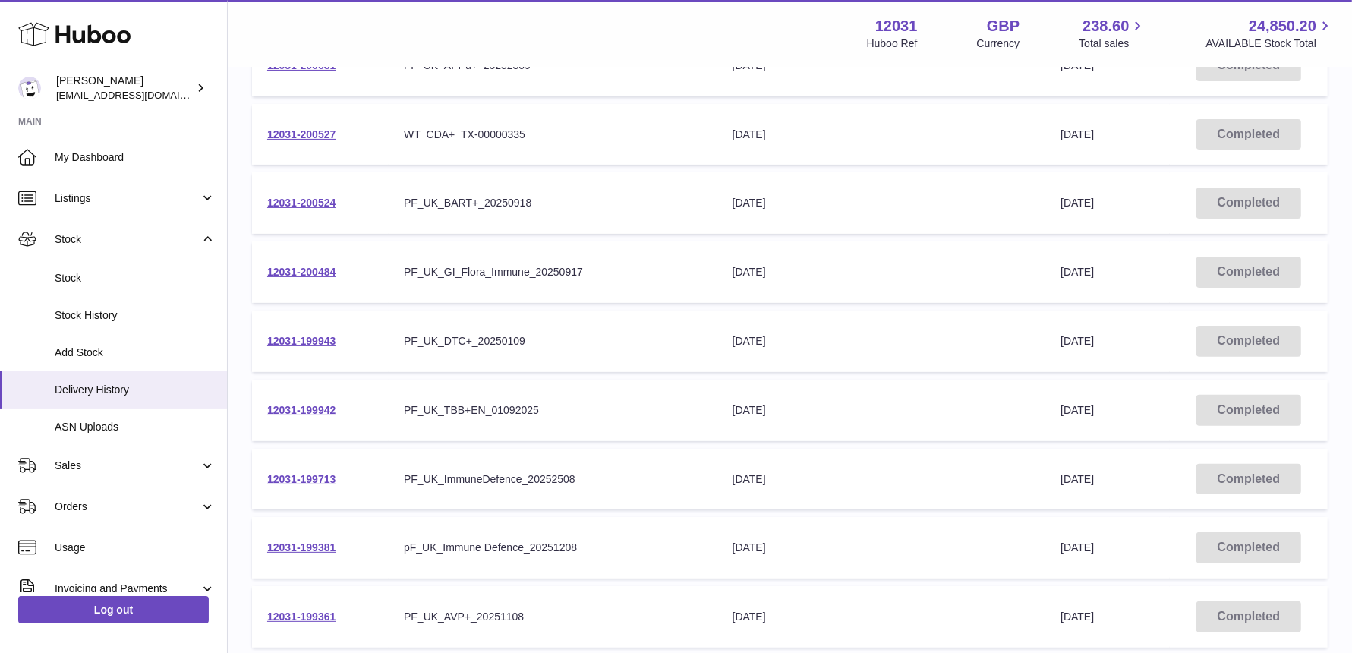
scroll to position [496, 0]
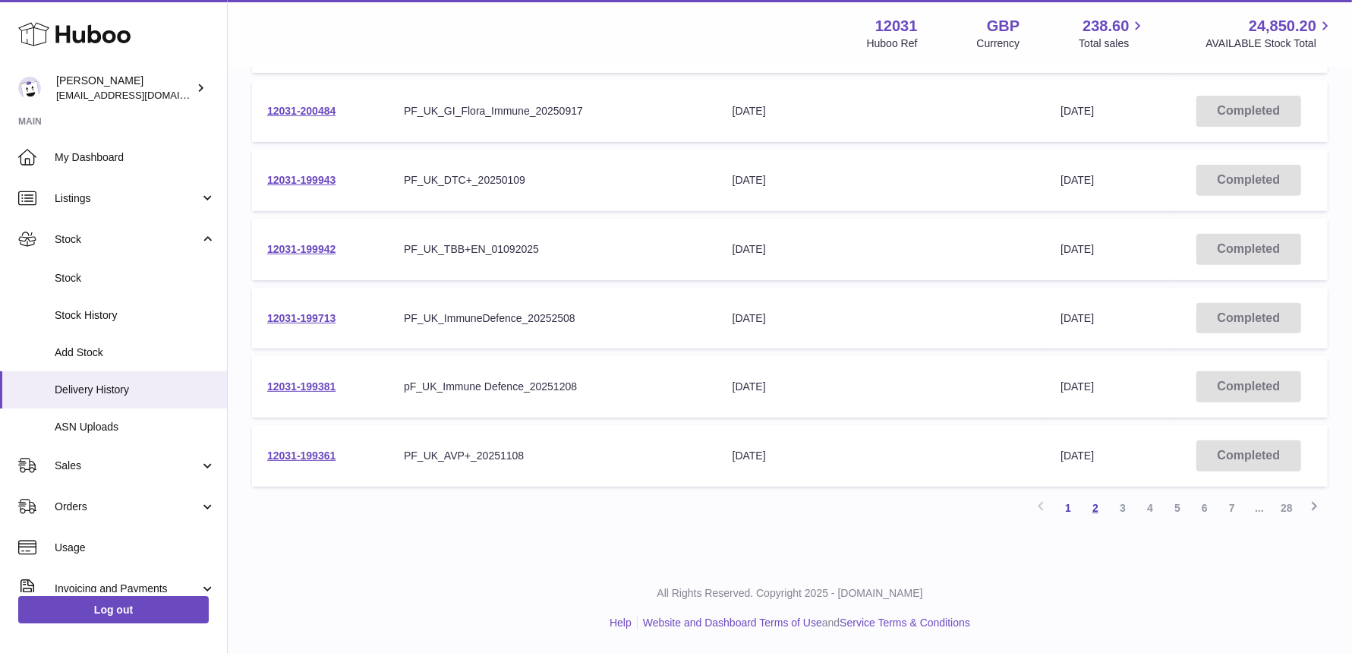
click at [1096, 503] on link "2" at bounding box center [1095, 507] width 27 height 27
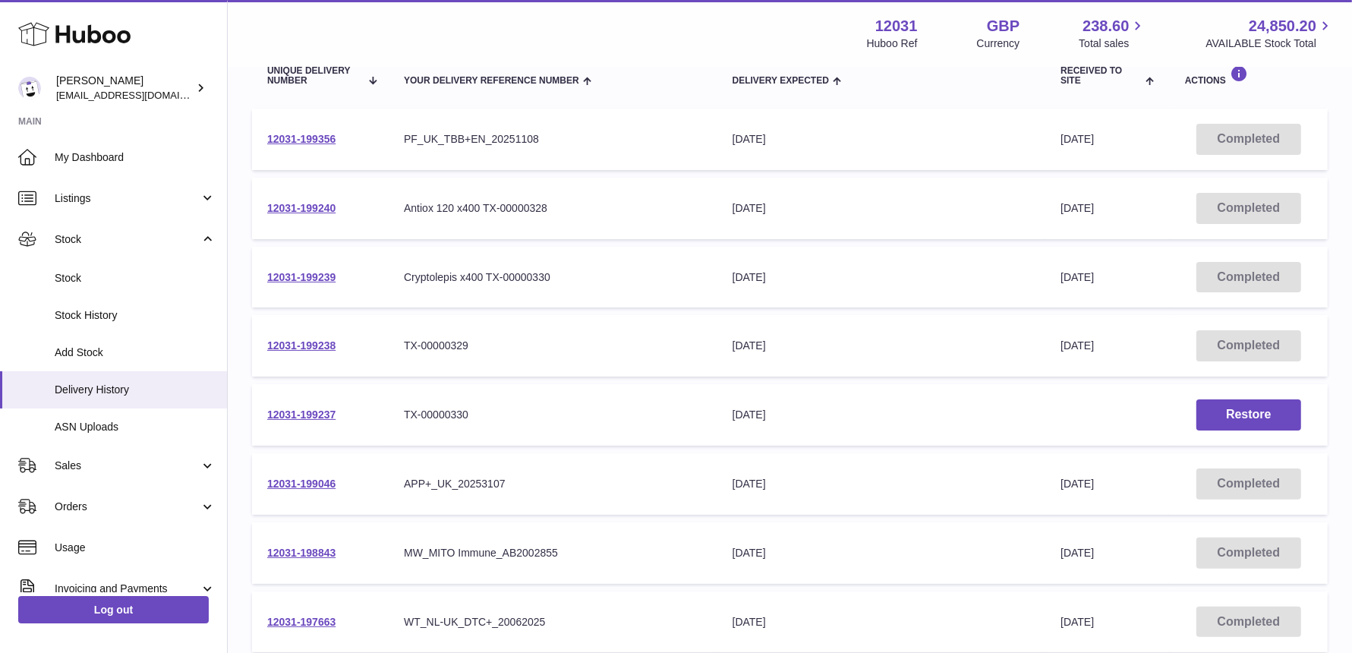
scroll to position [496, 0]
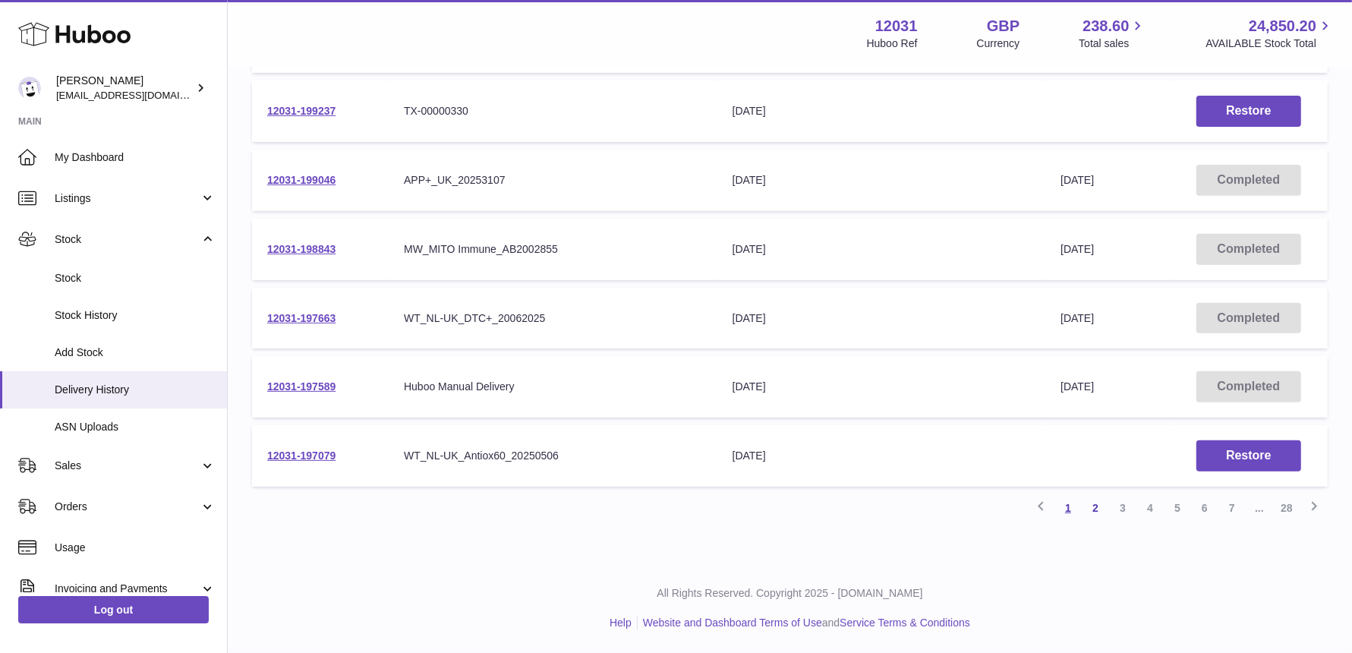
click at [1068, 508] on link "1" at bounding box center [1068, 507] width 27 height 27
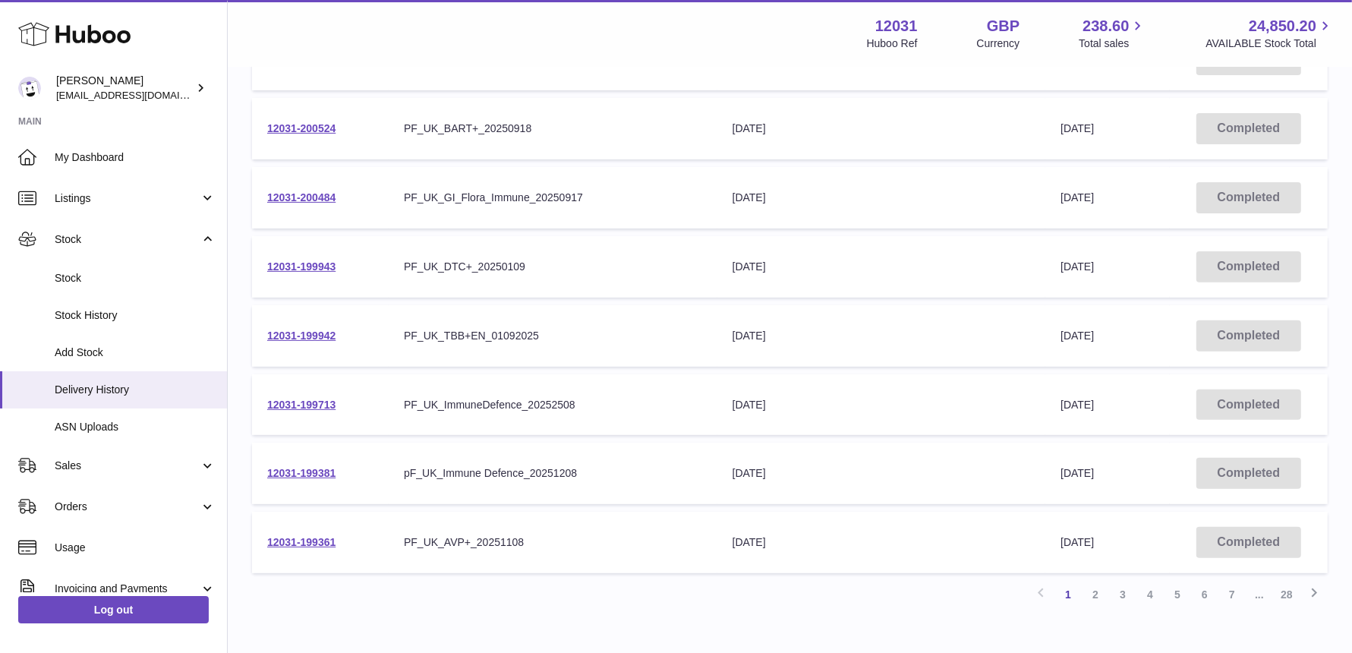
scroll to position [496, 0]
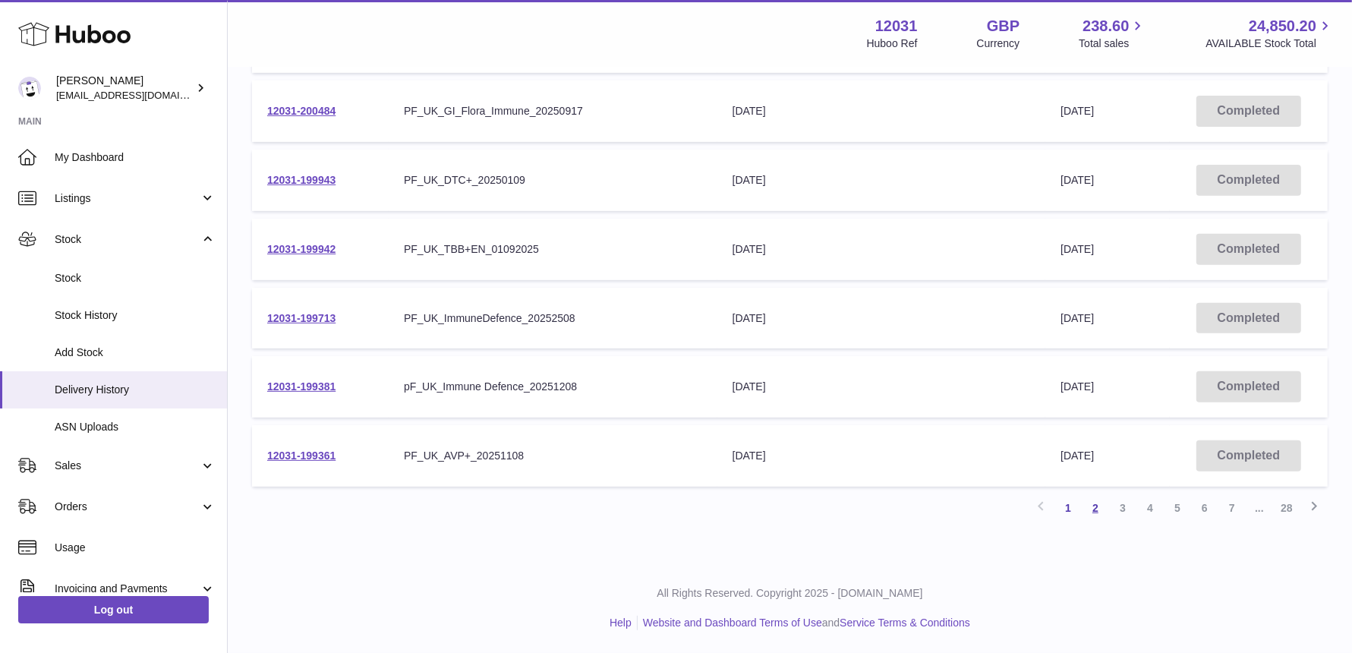
click at [1096, 507] on link "2" at bounding box center [1095, 507] width 27 height 27
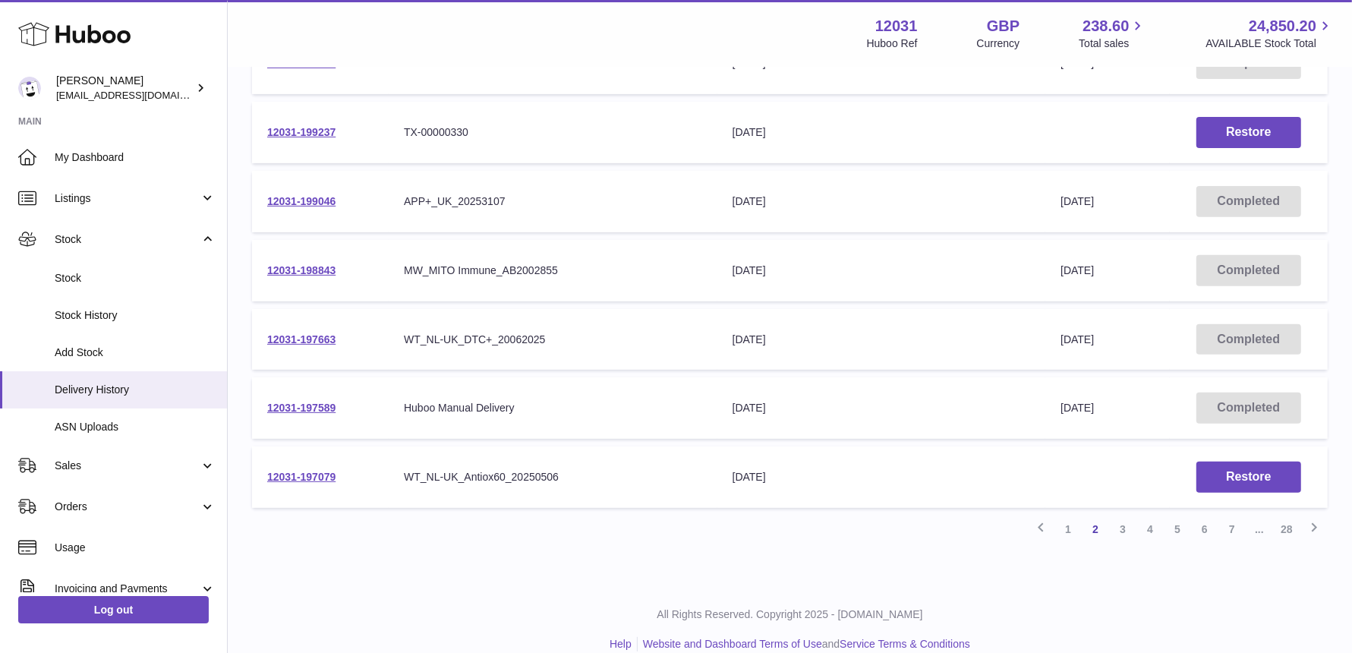
scroll to position [496, 0]
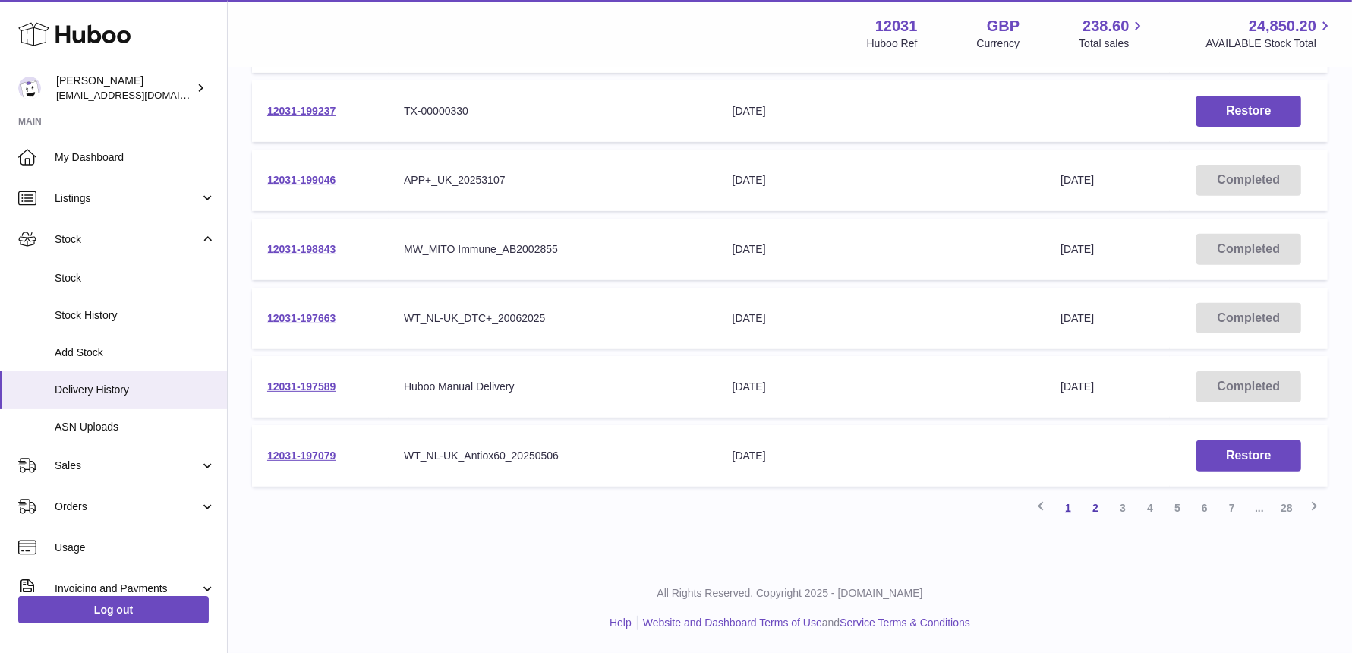
click at [1068, 507] on link "1" at bounding box center [1068, 507] width 27 height 27
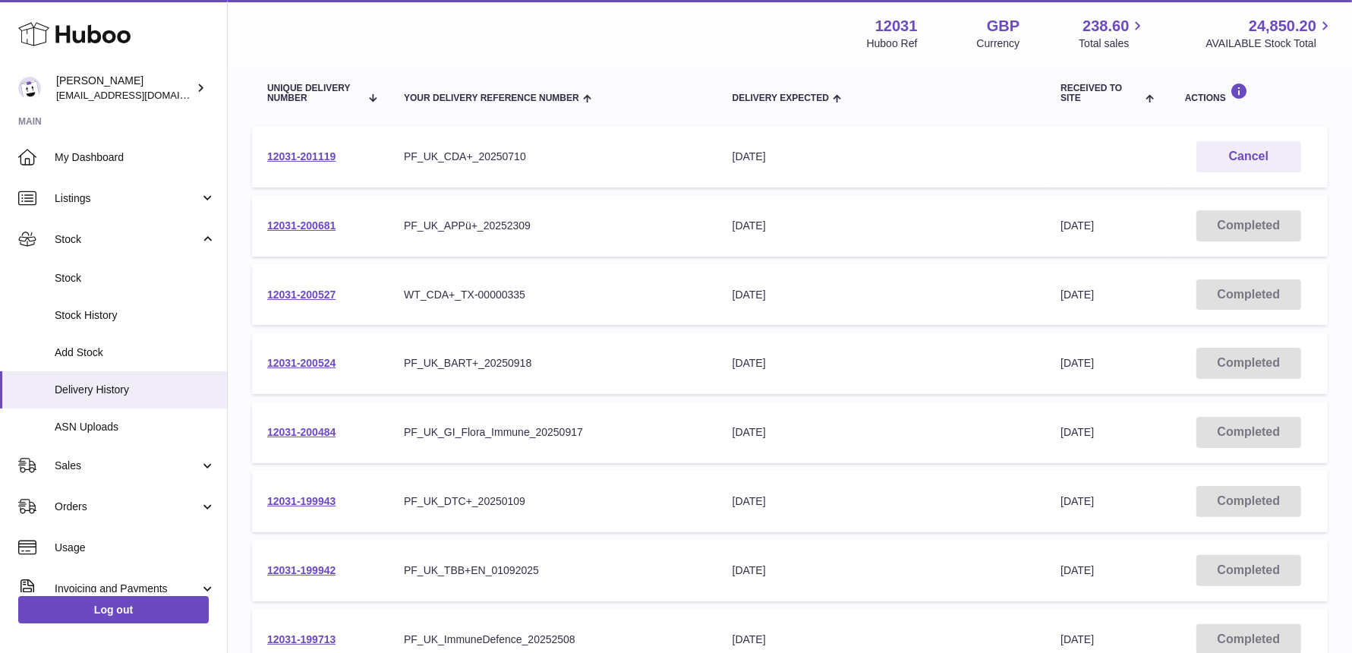
scroll to position [135, 0]
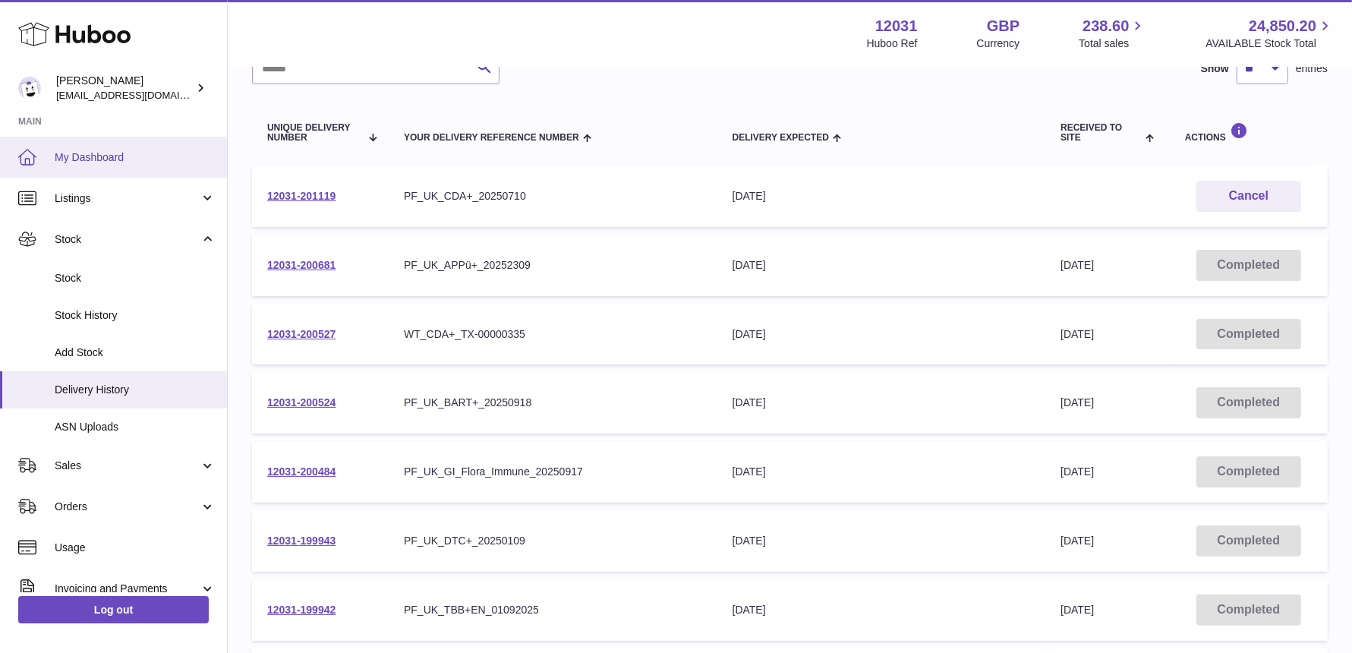
click at [171, 150] on span "My Dashboard" at bounding box center [135, 157] width 161 height 14
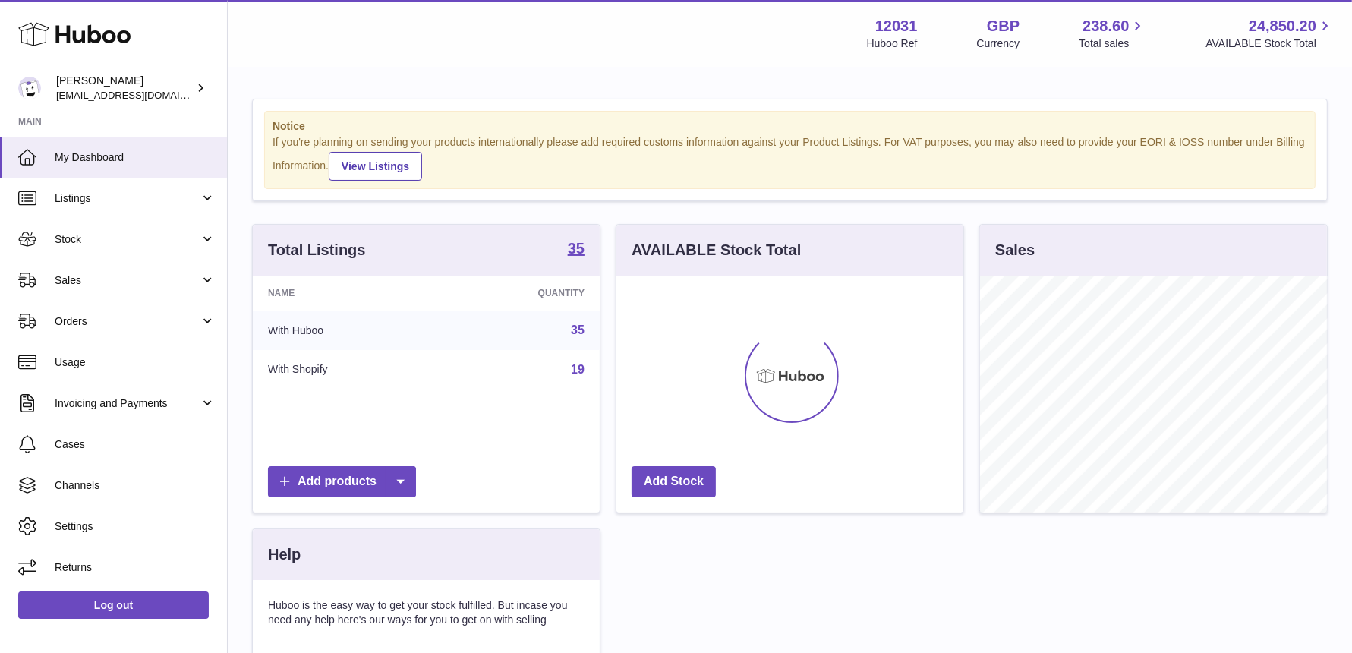
scroll to position [236, 347]
